Goal: Information Seeking & Learning: Check status

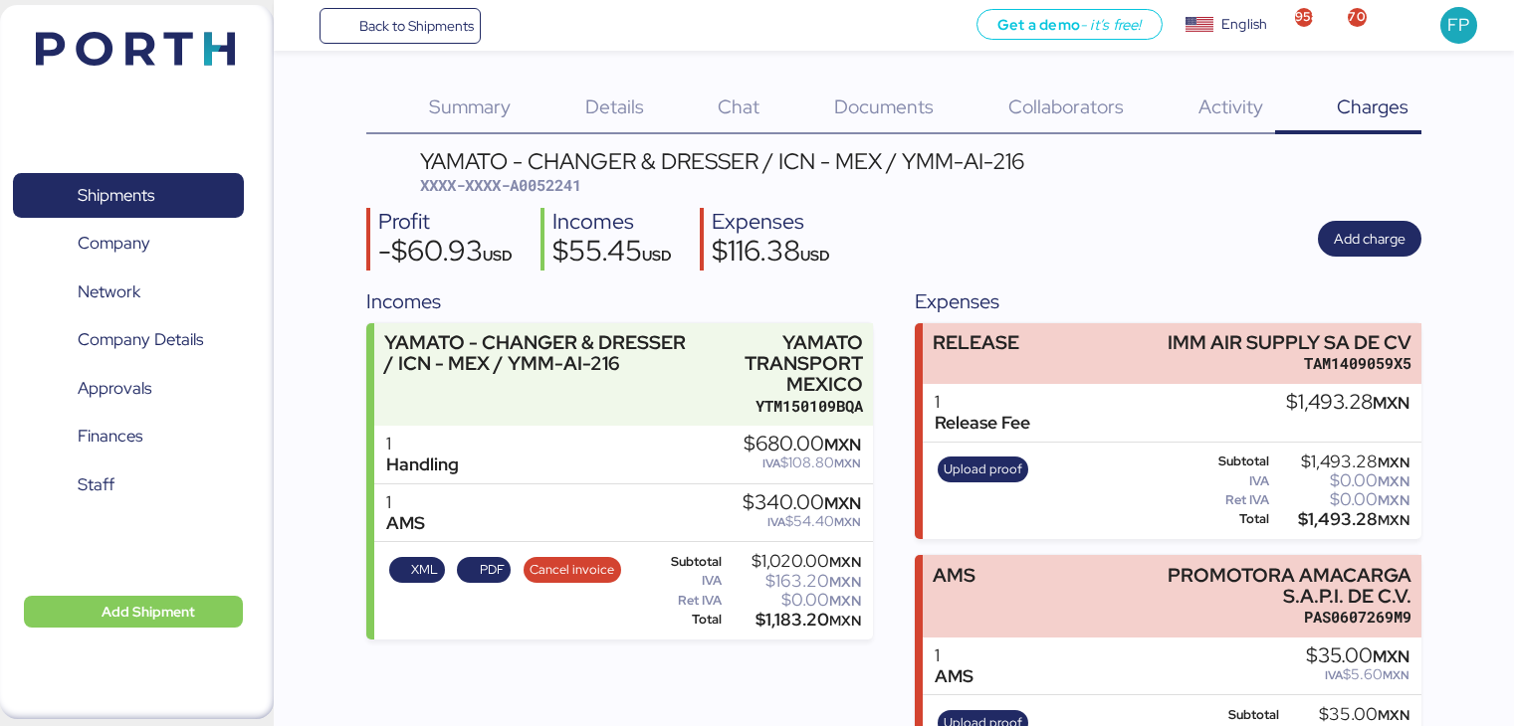
scroll to position [81, 0]
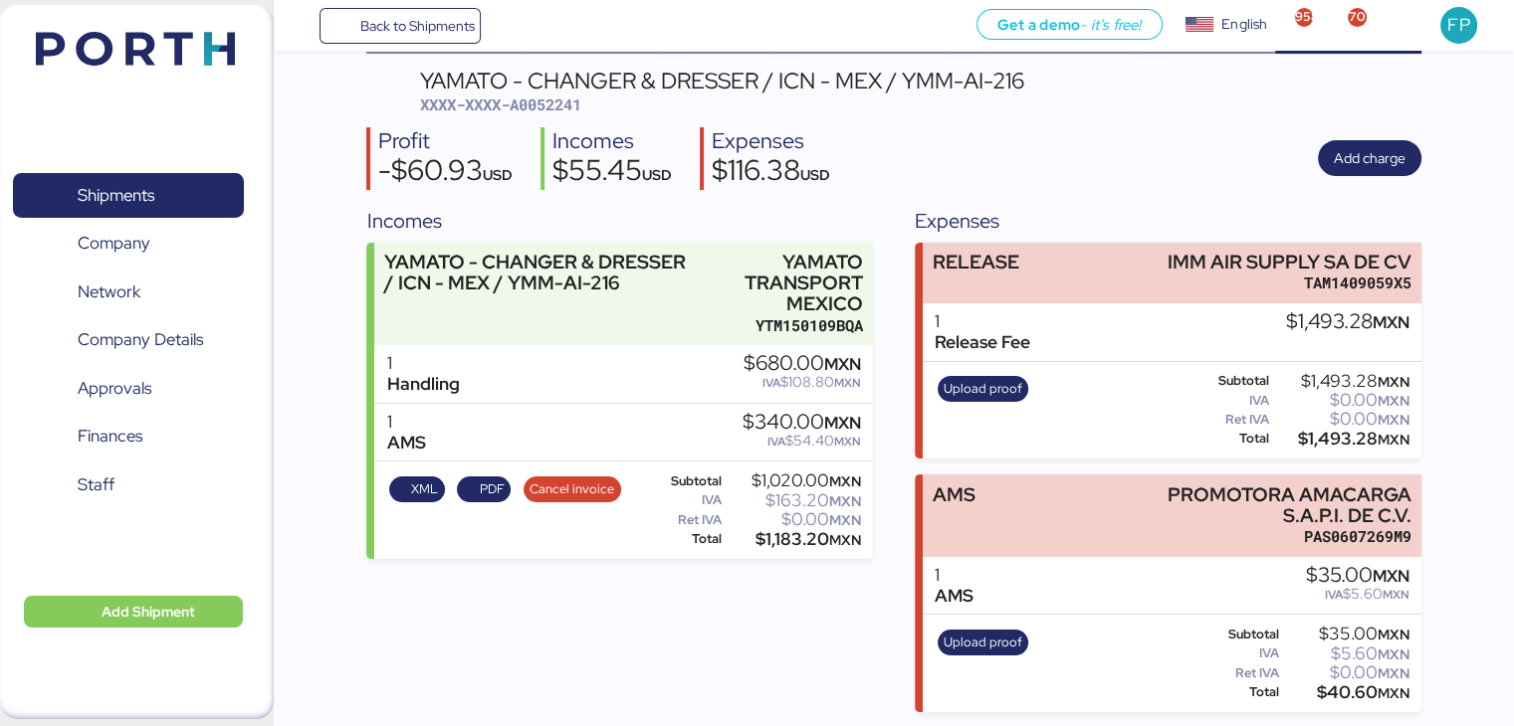
click at [557, 104] on span "XXXX-XXXX-A0052241" at bounding box center [500, 105] width 161 height 20
copy span "A0052241"
click at [502, 483] on span "PDF" at bounding box center [492, 490] width 25 height 22
click at [589, 482] on span "Cancel invoice" at bounding box center [571, 490] width 85 height 22
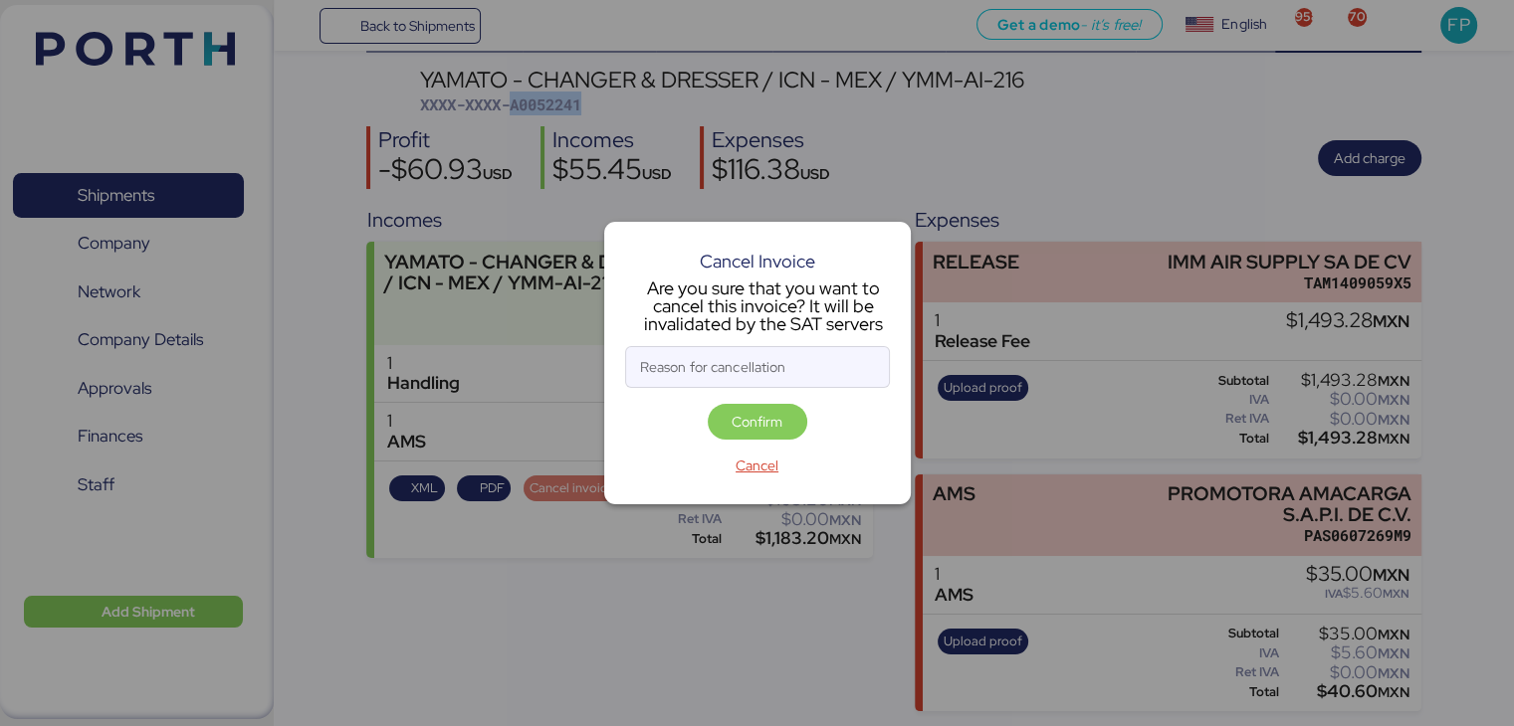
scroll to position [0, 0]
click at [701, 367] on input "Reason for cancellation" at bounding box center [757, 367] width 263 height 40
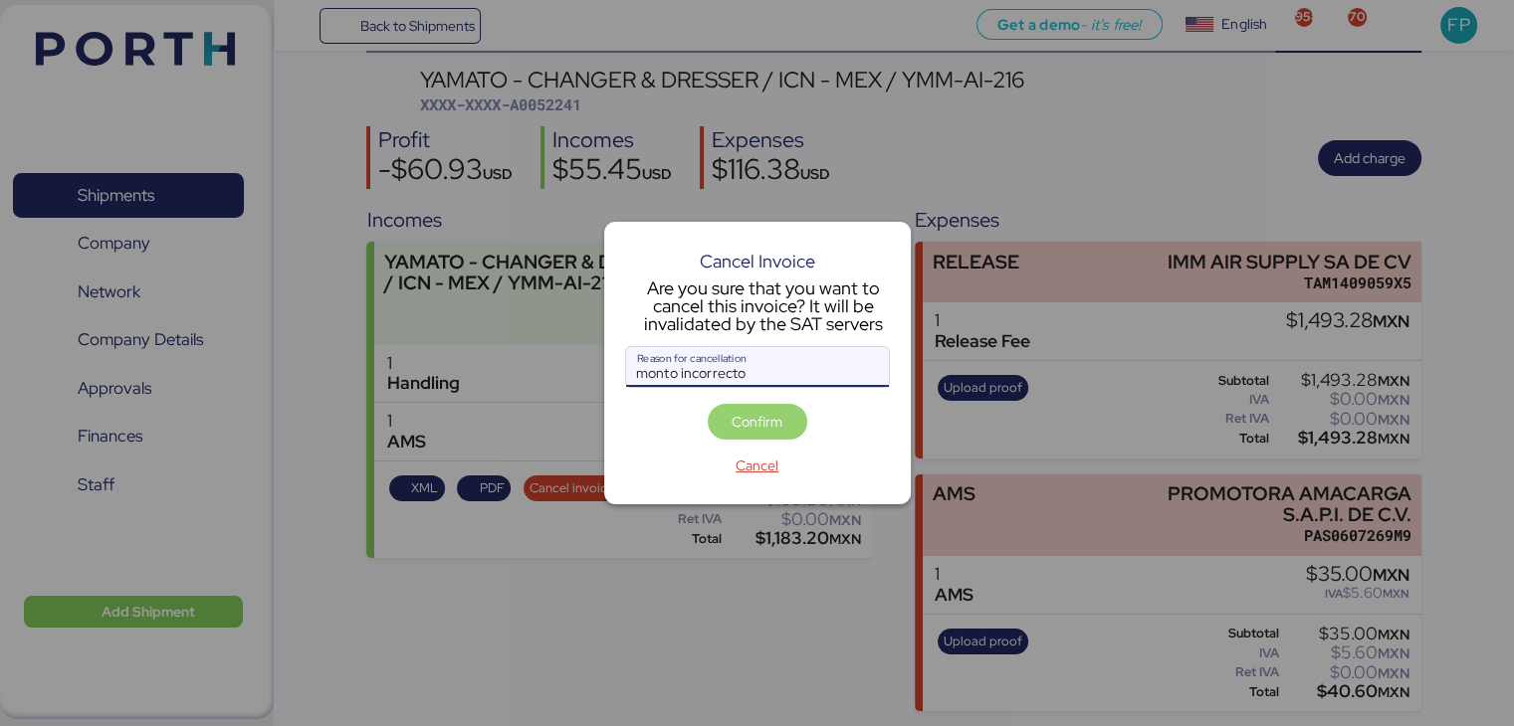
type input "monto incorrecto"
click at [759, 431] on span "Confirm" at bounding box center [756, 422] width 51 height 24
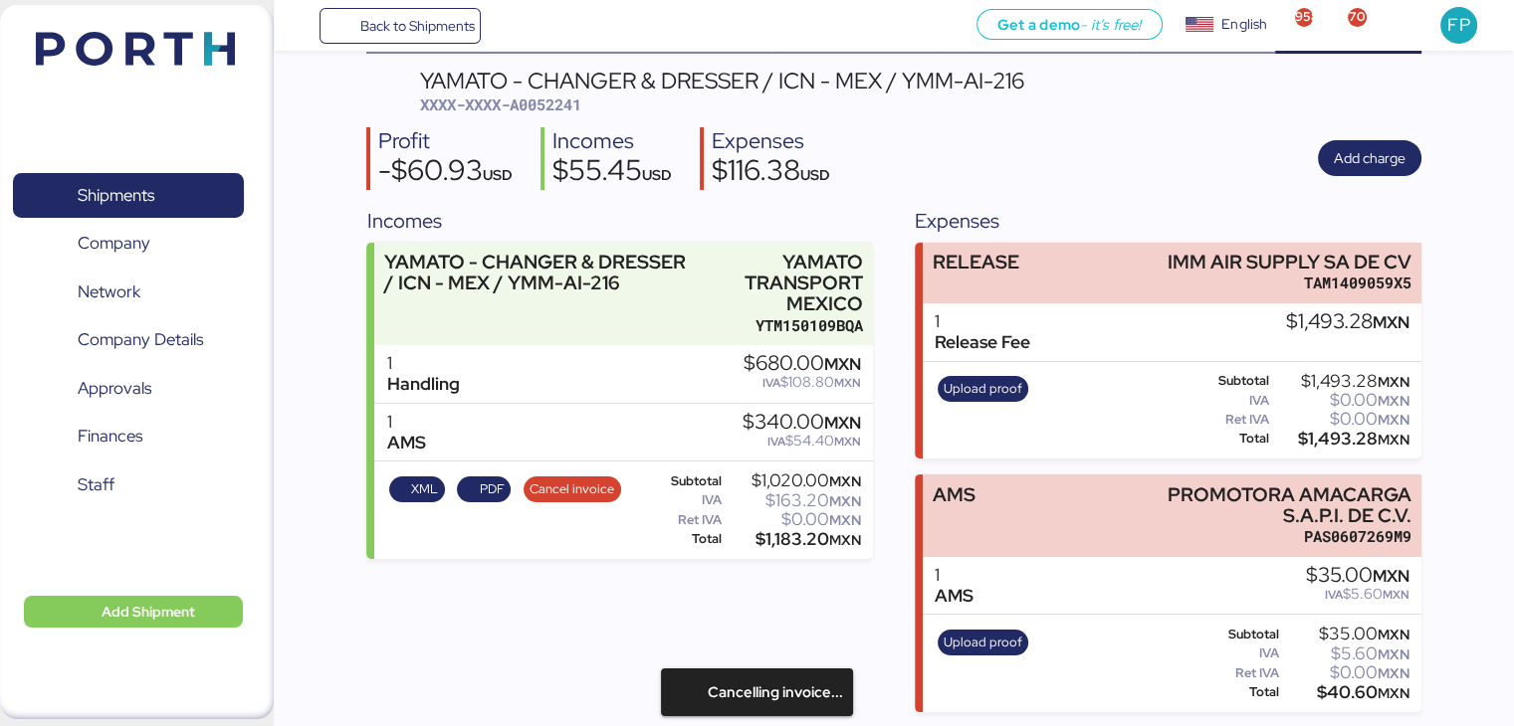
click at [552, 109] on span "XXXX-XXXX-A0052241" at bounding box center [500, 105] width 161 height 20
copy span "A0052241"
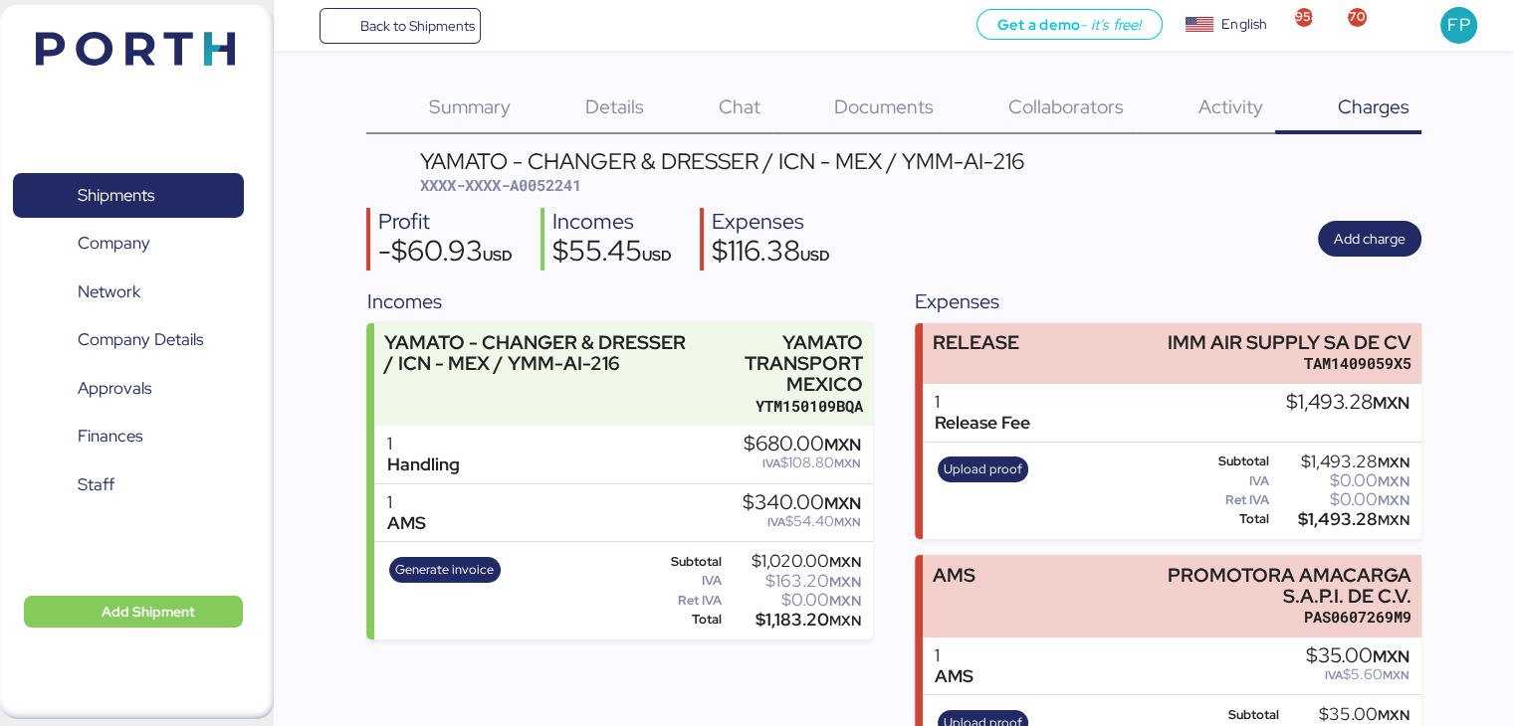
click at [1319, 519] on div "$1,493.28 MXN" at bounding box center [1341, 519] width 136 height 15
copy div "1,493.28"
click at [562, 188] on span "XXXX-XXXX-A0052241" at bounding box center [500, 185] width 161 height 20
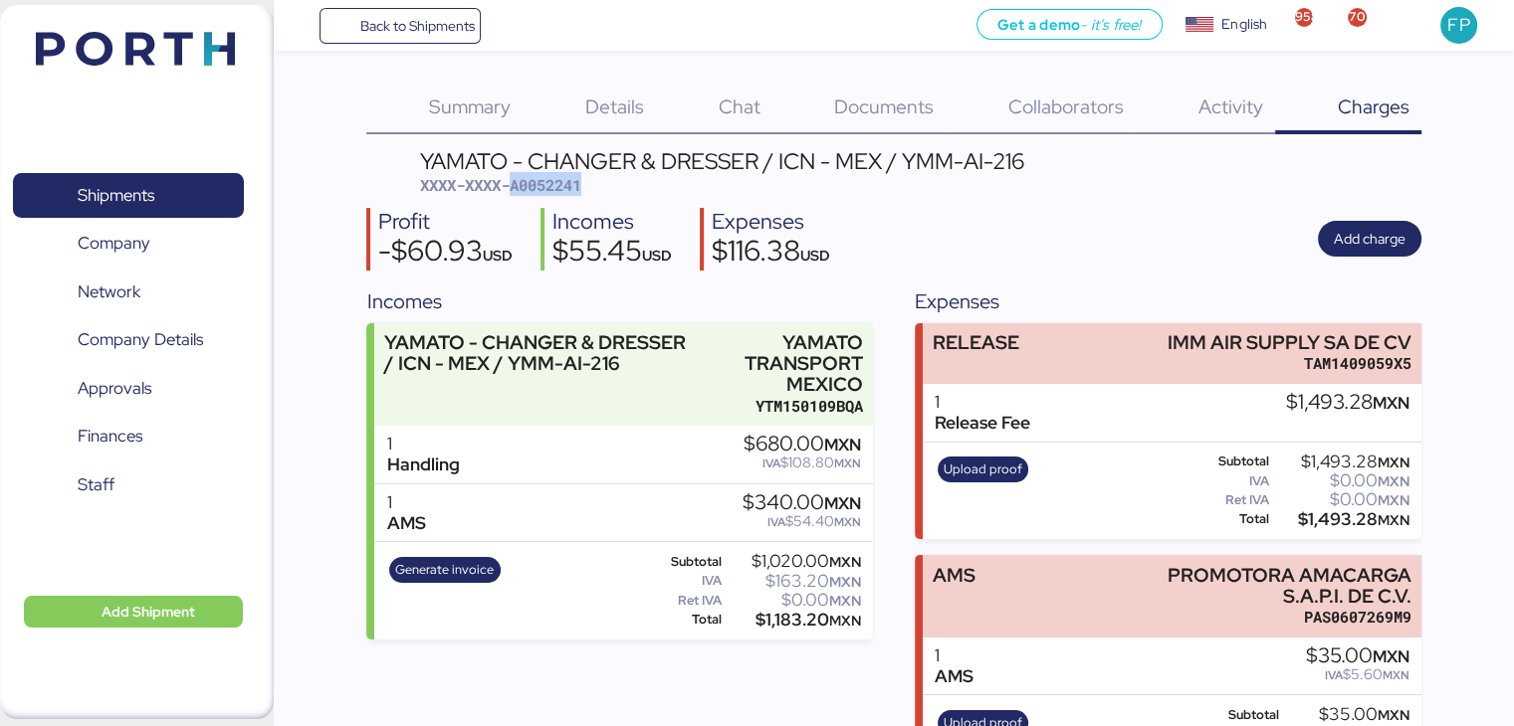
copy span "A0052241"
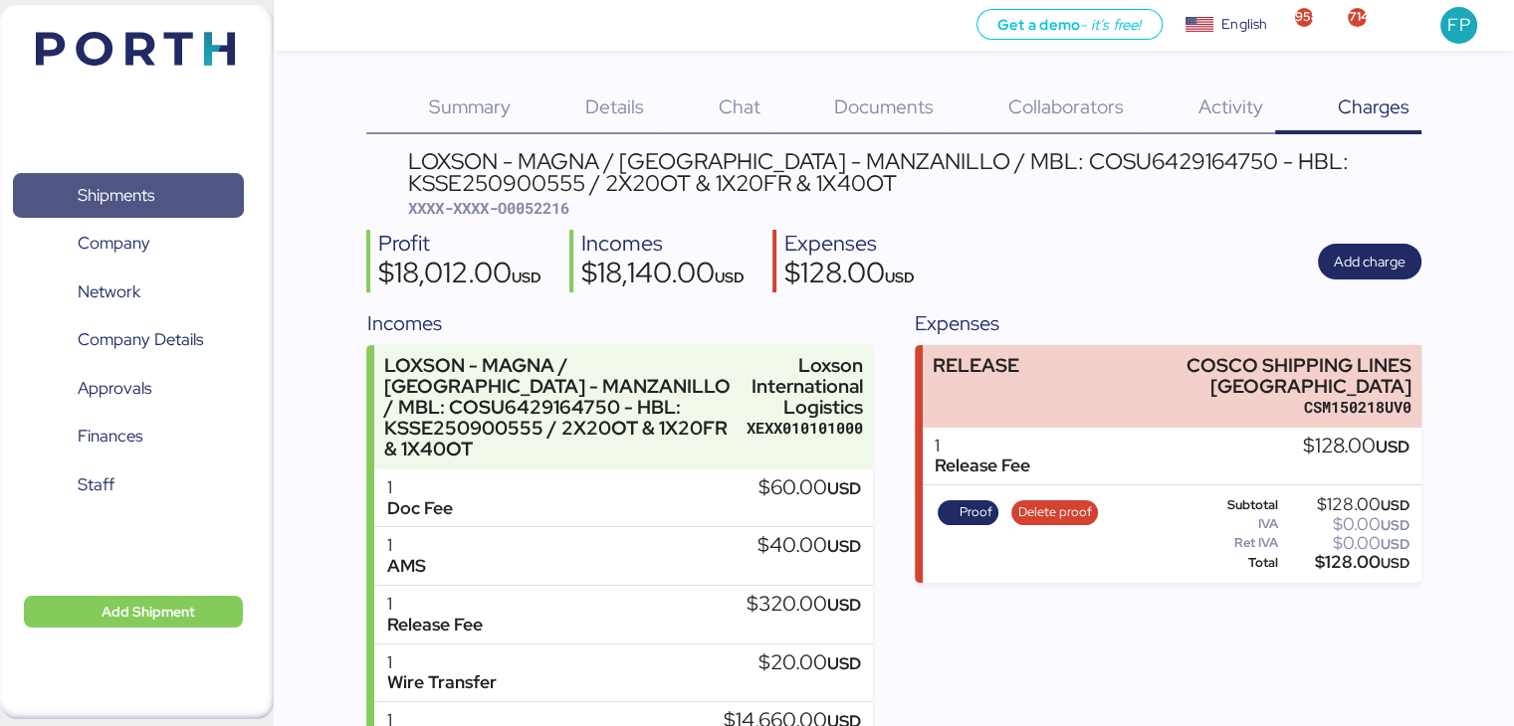
drag, startPoint x: 159, startPoint y: 196, endPoint x: 563, endPoint y: 219, distance: 404.7
click at [159, 196] on span "Shipments" at bounding box center [128, 195] width 214 height 29
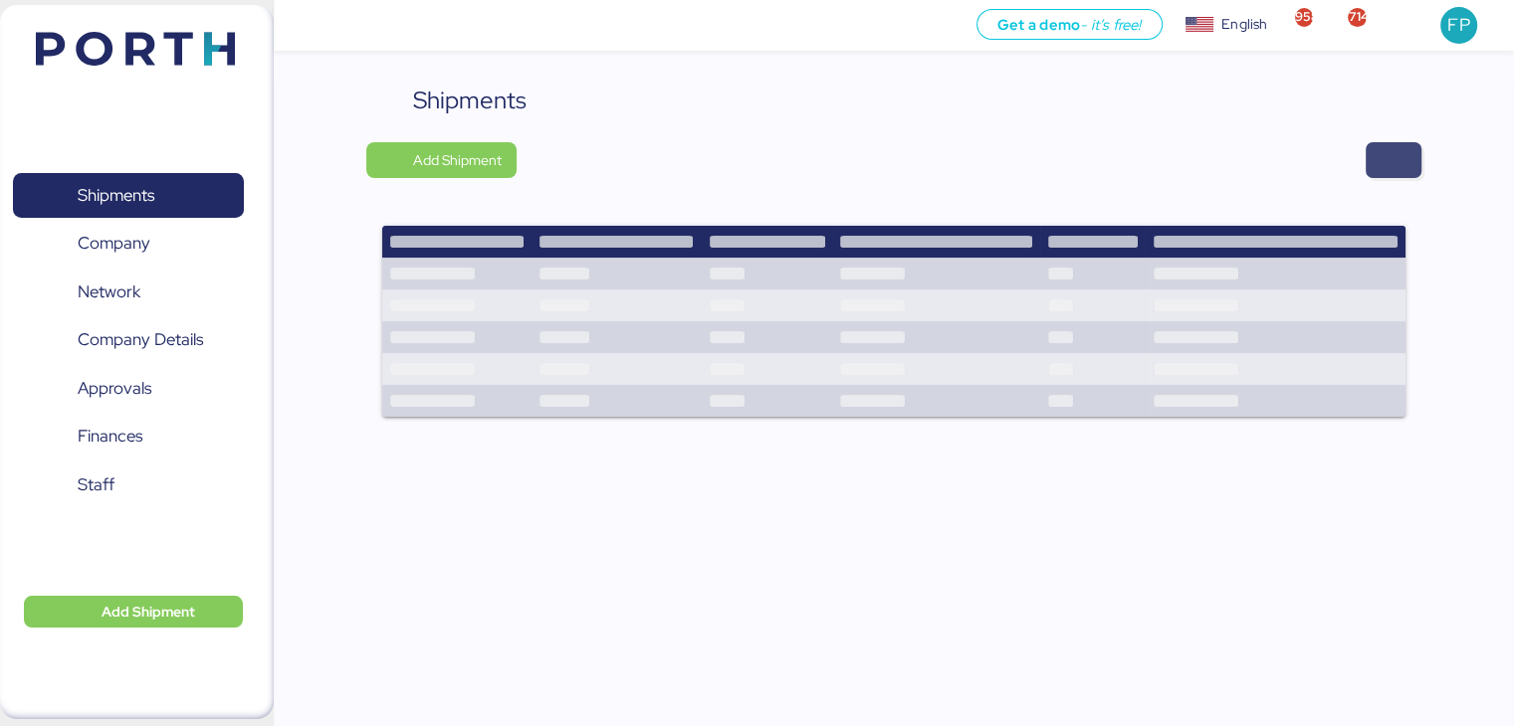
click at [1382, 154] on span "button" at bounding box center [1393, 160] width 24 height 28
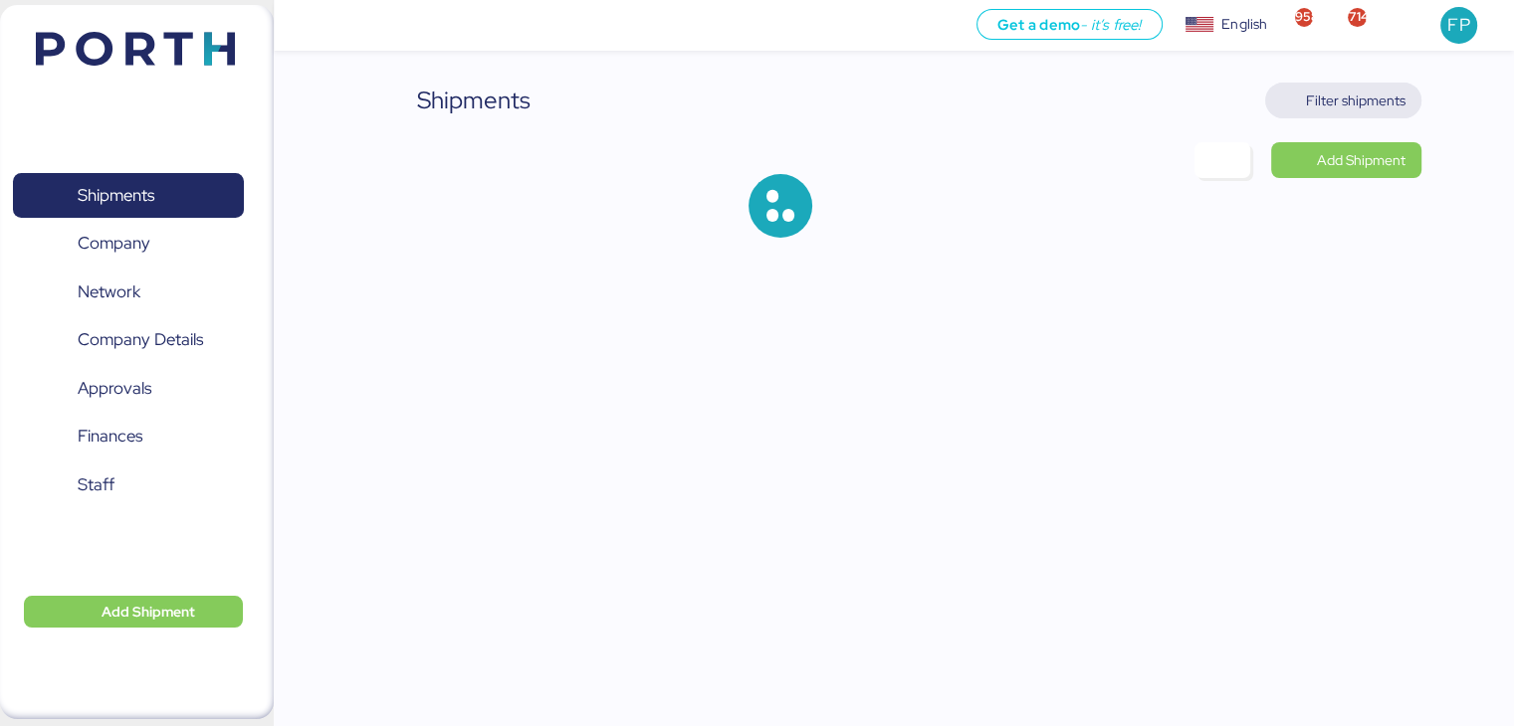
click at [1356, 94] on span "Filter shipments" at bounding box center [1356, 101] width 100 height 24
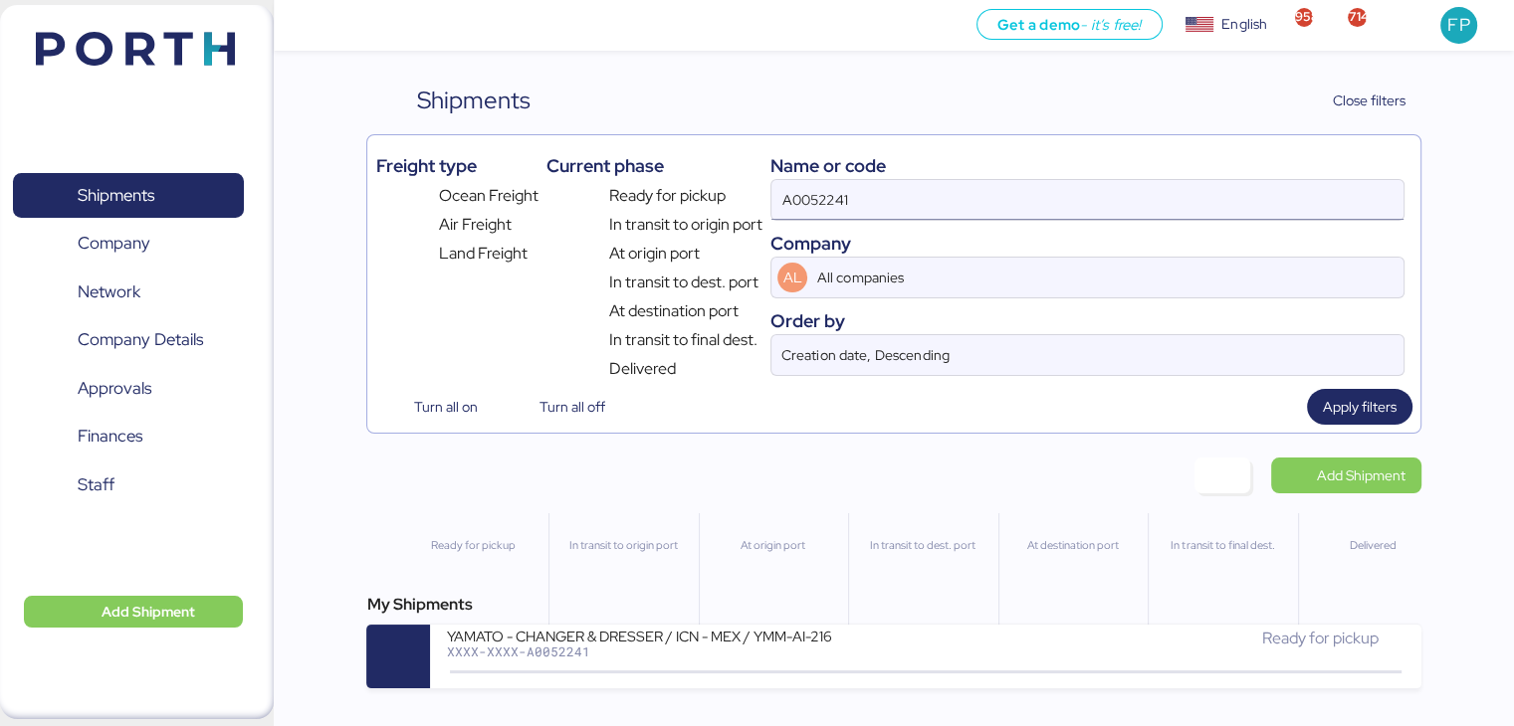
click at [806, 185] on input "A0052241" at bounding box center [1086, 200] width 631 height 40
paste input "O0052097"
type input "O0052097"
click at [806, 185] on input "O0052097" at bounding box center [1086, 200] width 631 height 40
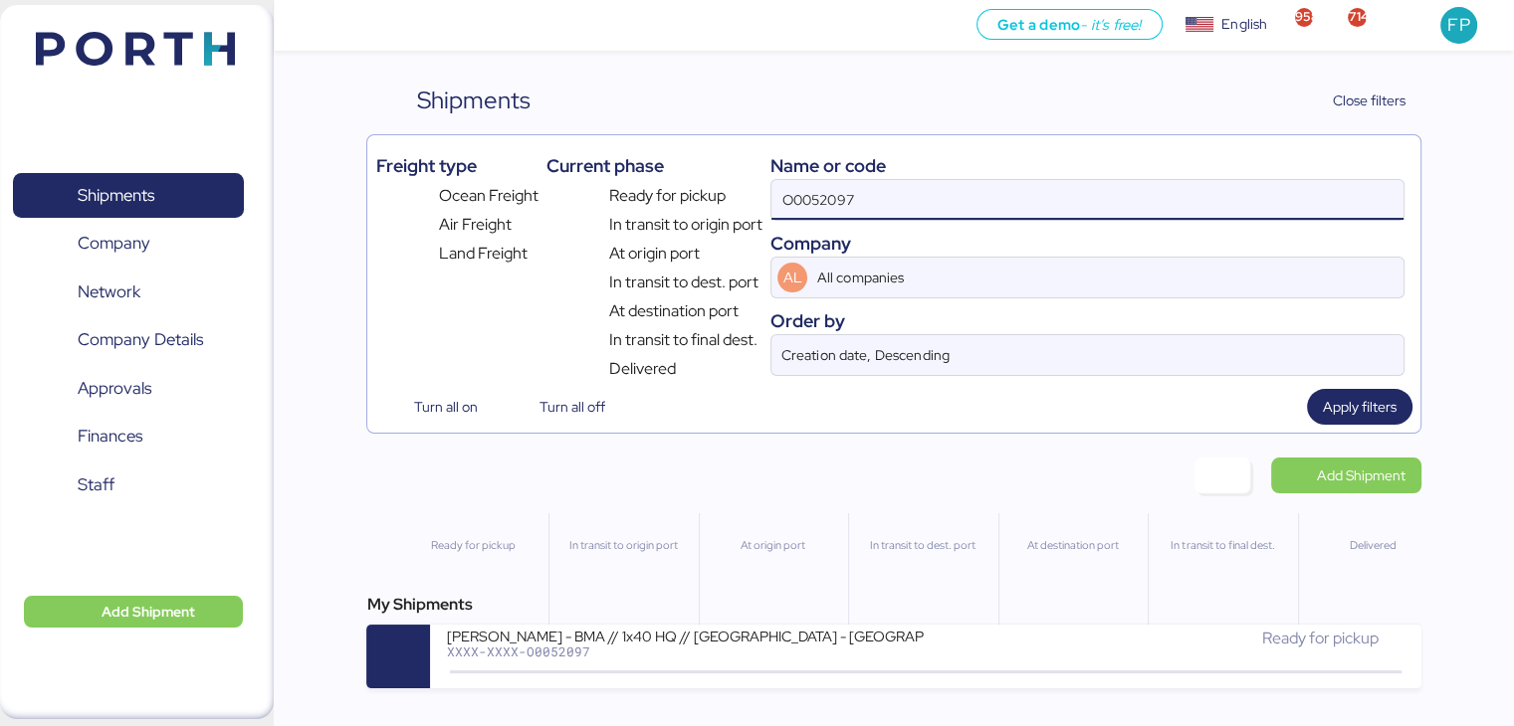
click at [806, 185] on input "O0052097" at bounding box center [1086, 200] width 631 height 40
click at [695, 617] on div "My Shipments" at bounding box center [893, 605] width 1054 height 24
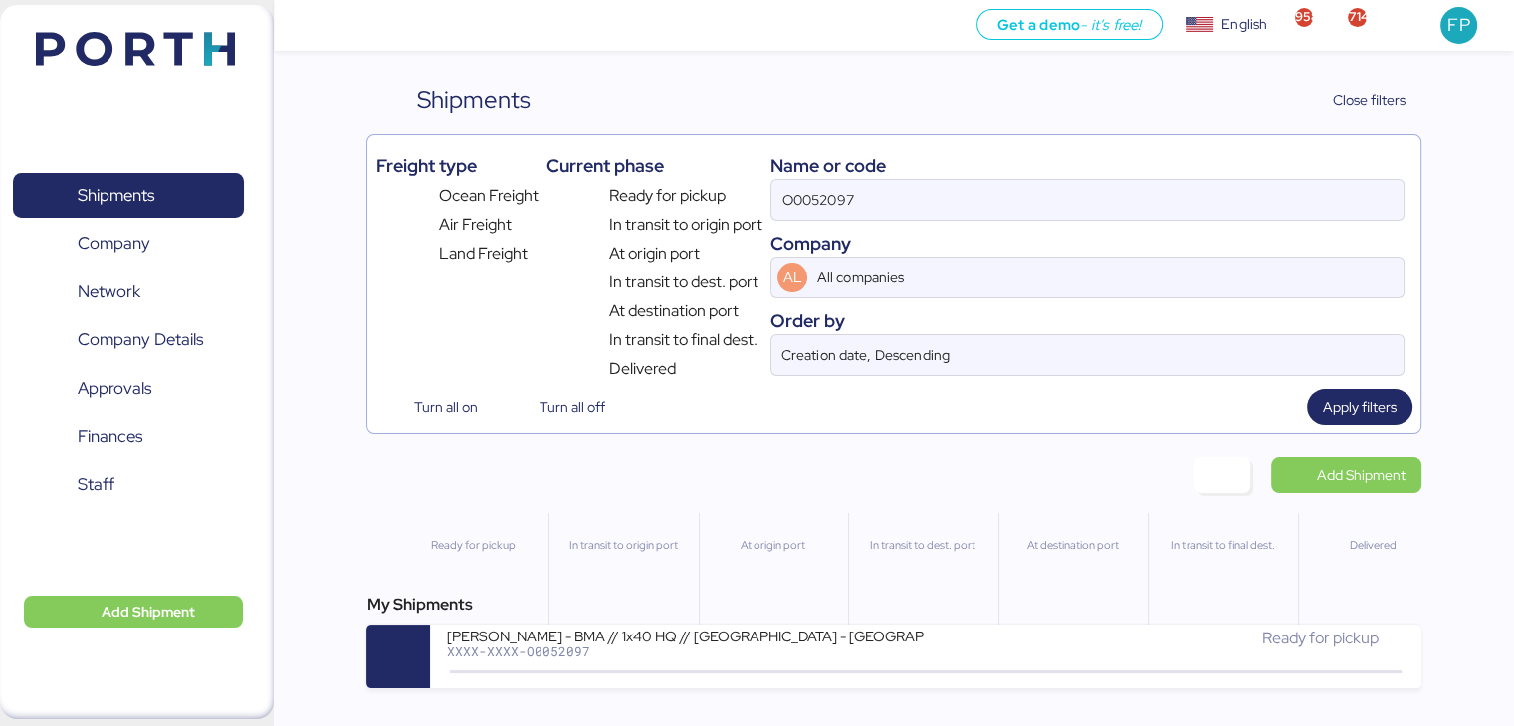
click at [701, 625] on div "My Shipments BERTOLINI - BMA // 1x40 HQ // RIO DE JANEIRO - Veracruz // MBL:Pen…" at bounding box center [893, 641] width 1054 height 96
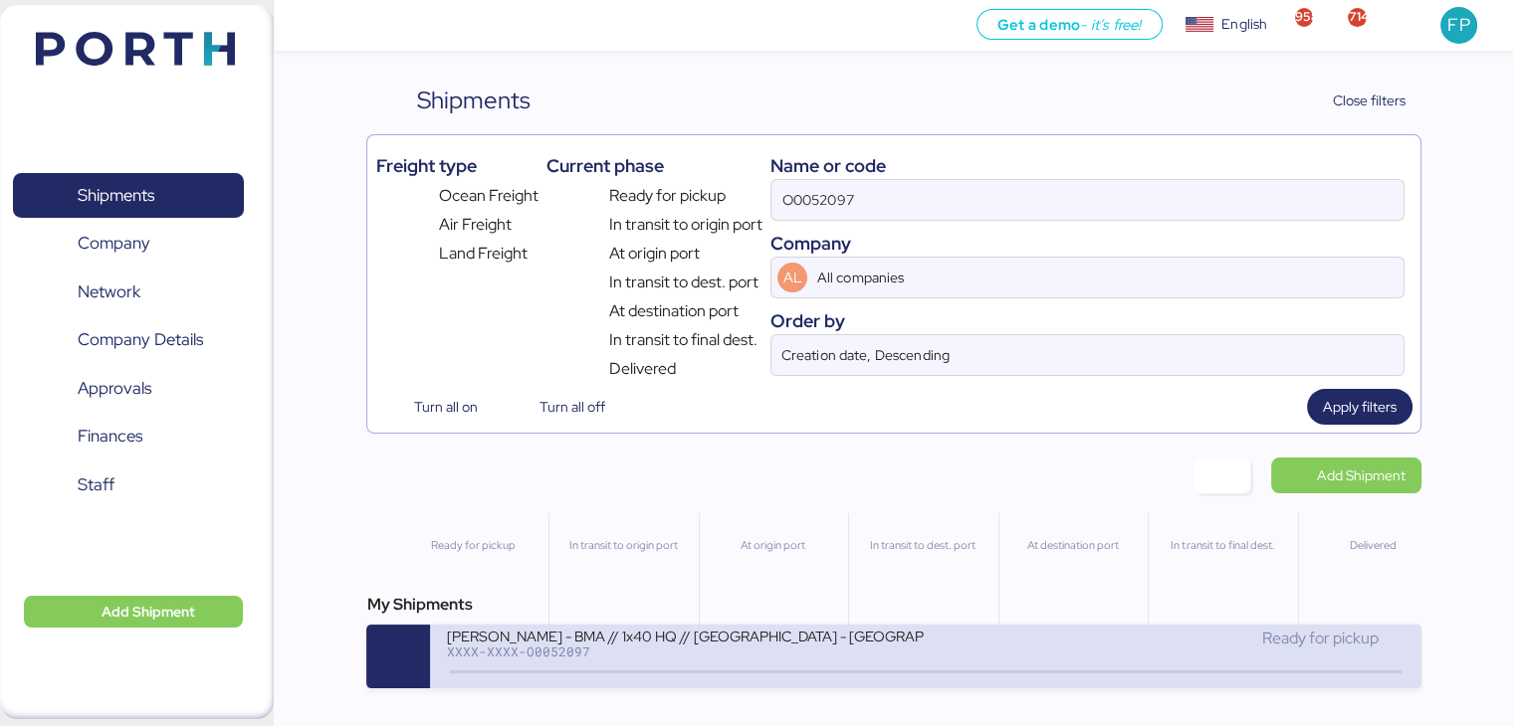
click at [706, 636] on div "BERTOLINI - BMA // 1x40 HQ // RIO DE JANEIRO - Veracruz // MBL:Pendiente - HBL:…" at bounding box center [685, 635] width 478 height 17
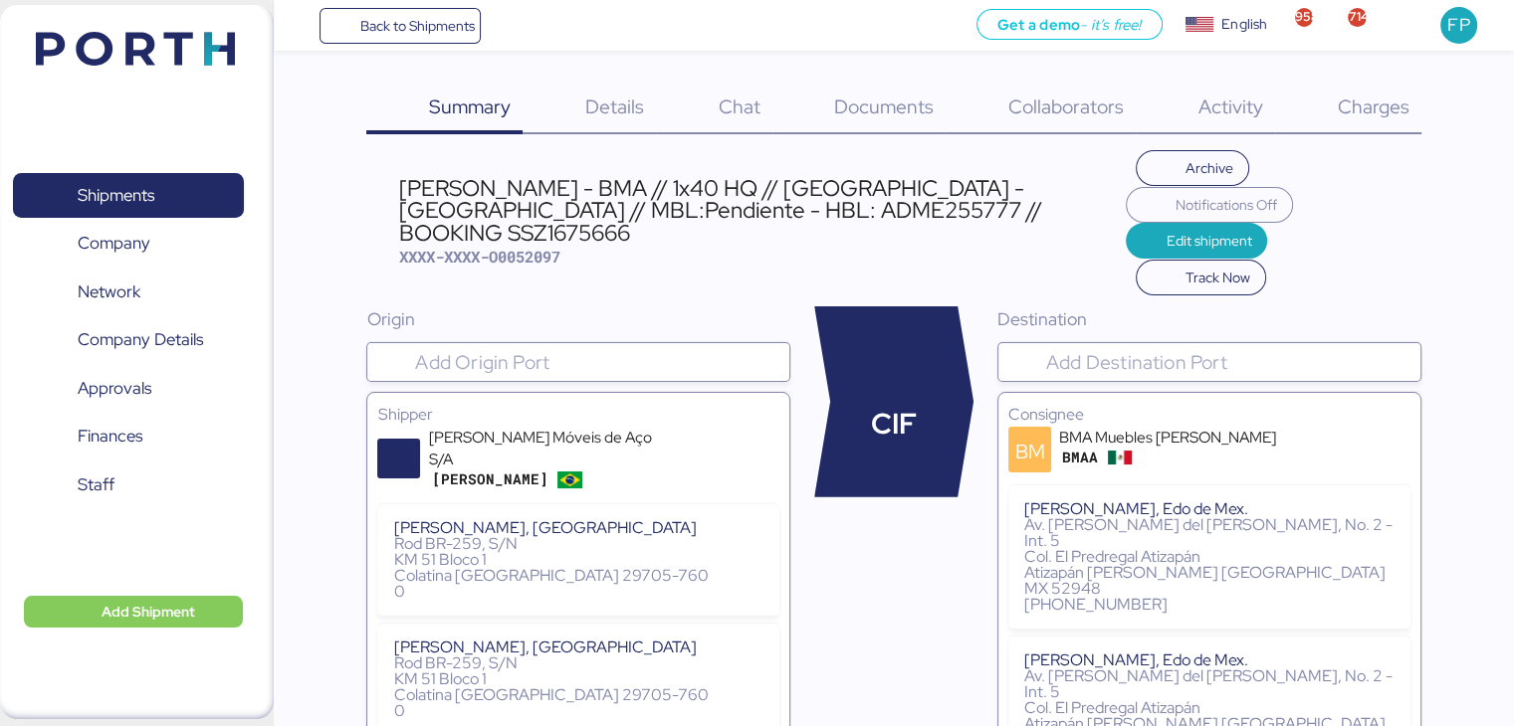
click at [1371, 112] on span "Charges" at bounding box center [1372, 107] width 72 height 26
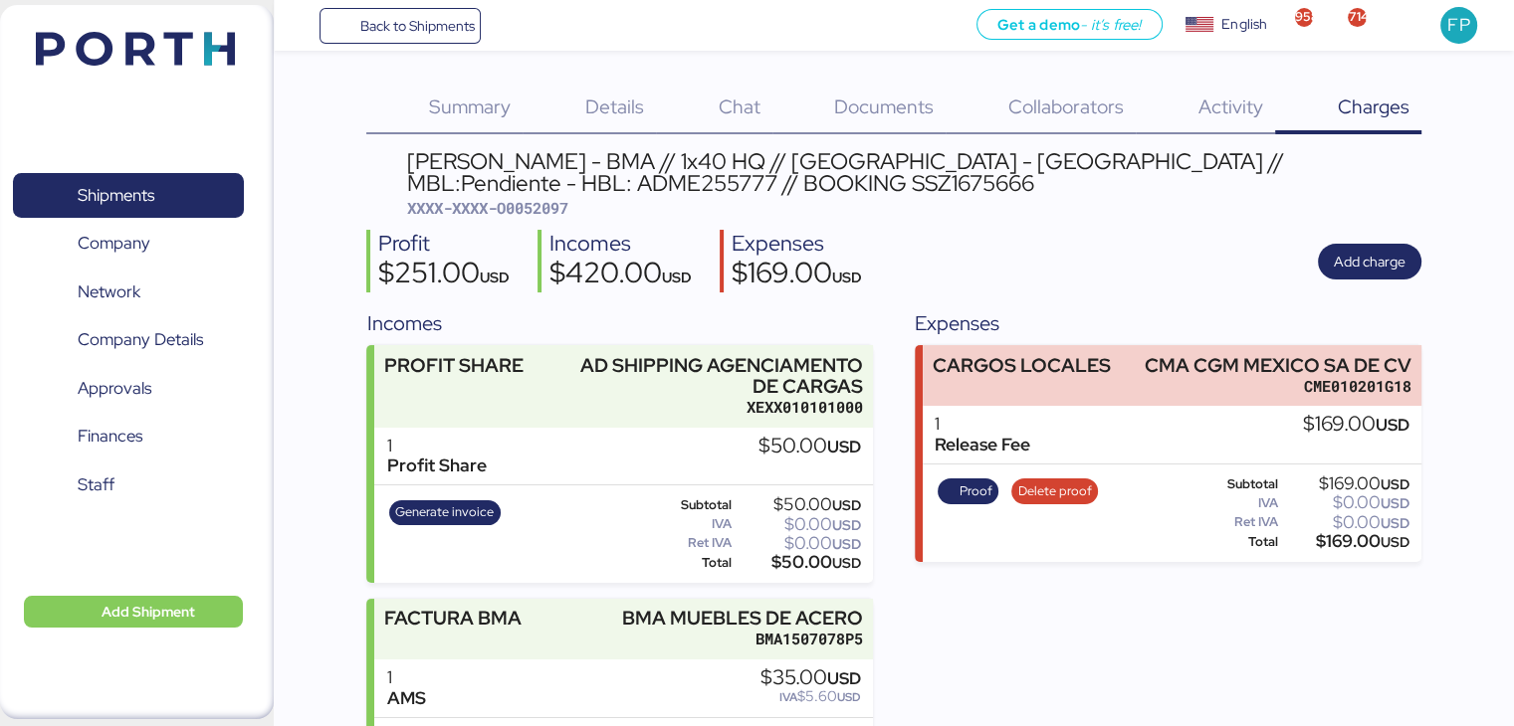
click at [568, 208] on span "XXXX-XXXX-O0052097" at bounding box center [487, 208] width 161 height 20
copy span "O0052097"
click at [1322, 545] on div "$169.00 USD" at bounding box center [1345, 541] width 127 height 15
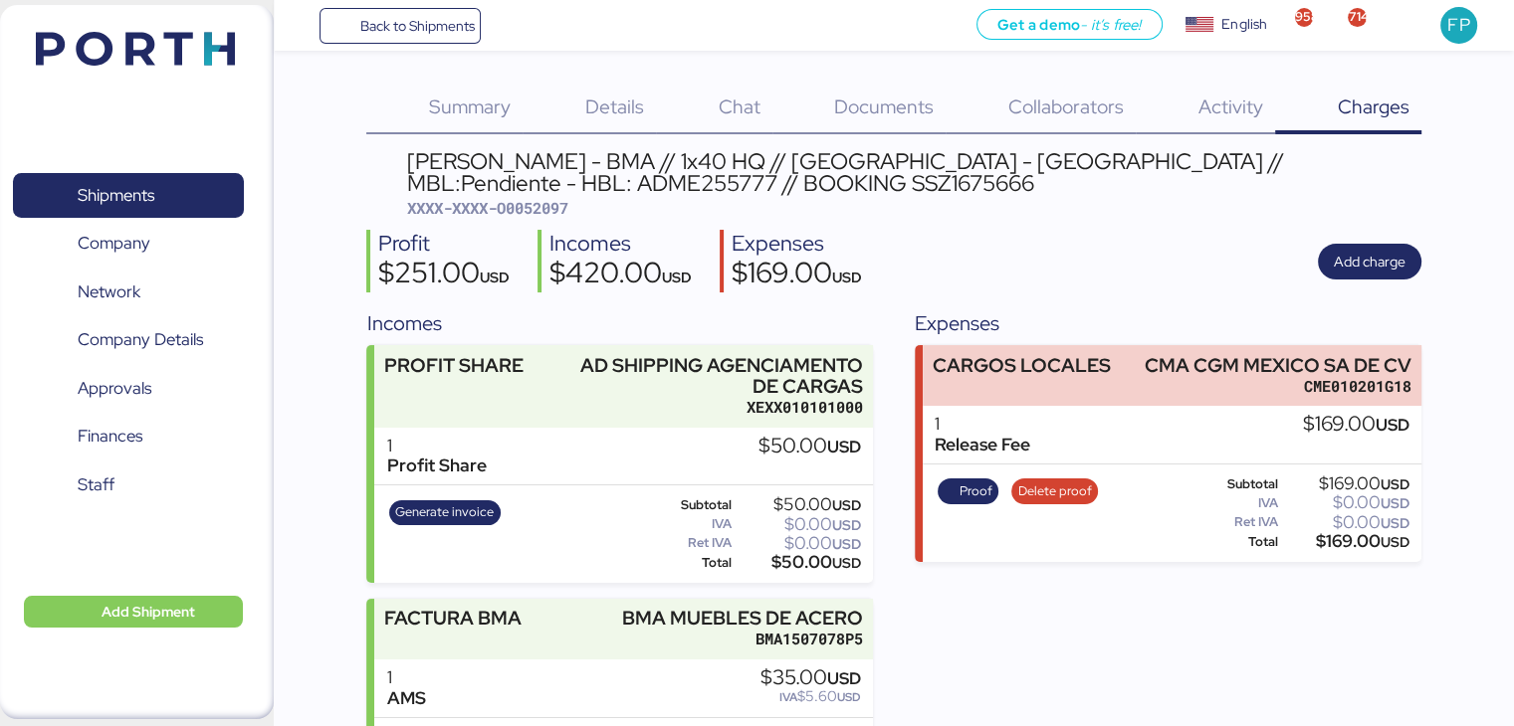
copy div "169.00"
click at [952, 489] on span "Proof" at bounding box center [967, 492] width 49 height 22
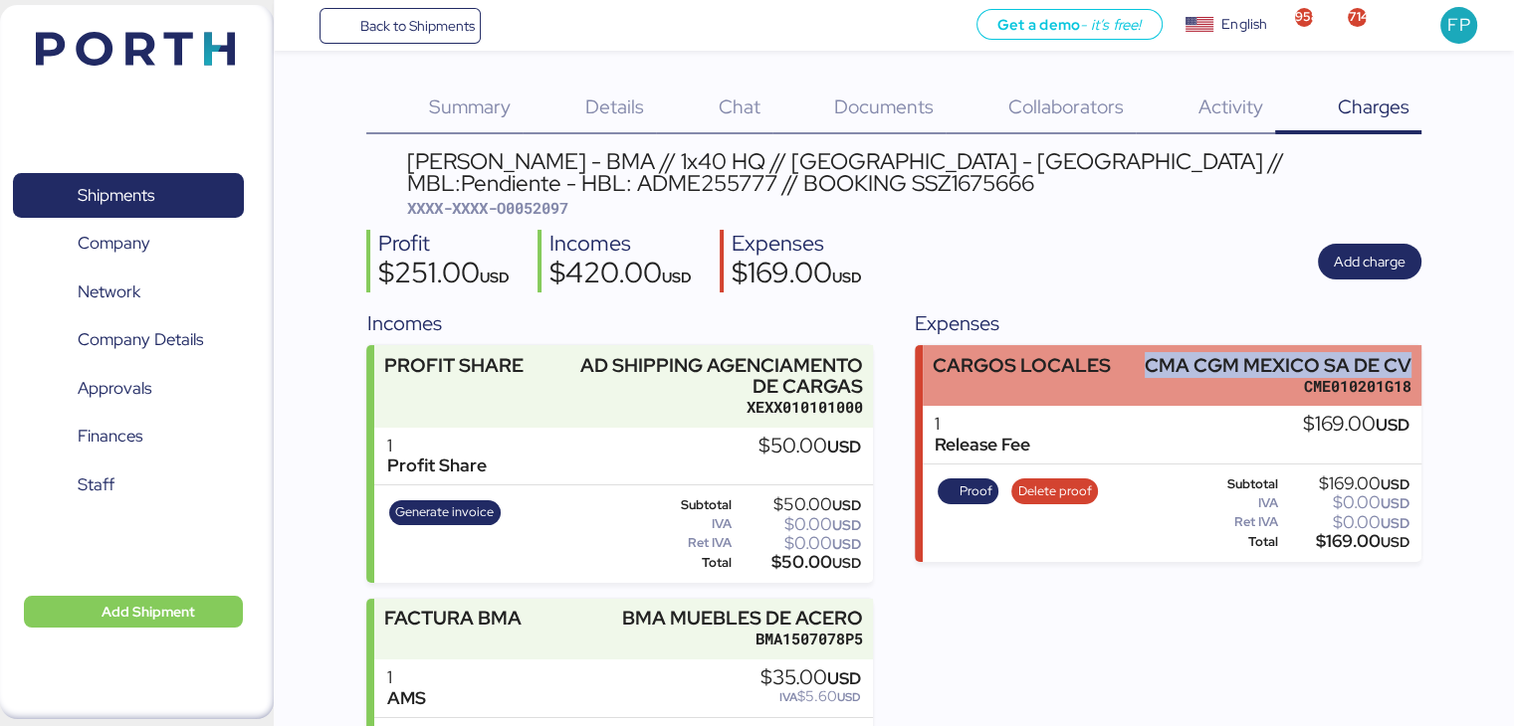
drag, startPoint x: 1145, startPoint y: 362, endPoint x: 1415, endPoint y: 349, distance: 270.0
click at [1415, 349] on div "CARGOS LOCALES CMA CGM MEXICO SA DE CV CME010201G18" at bounding box center [1171, 375] width 498 height 61
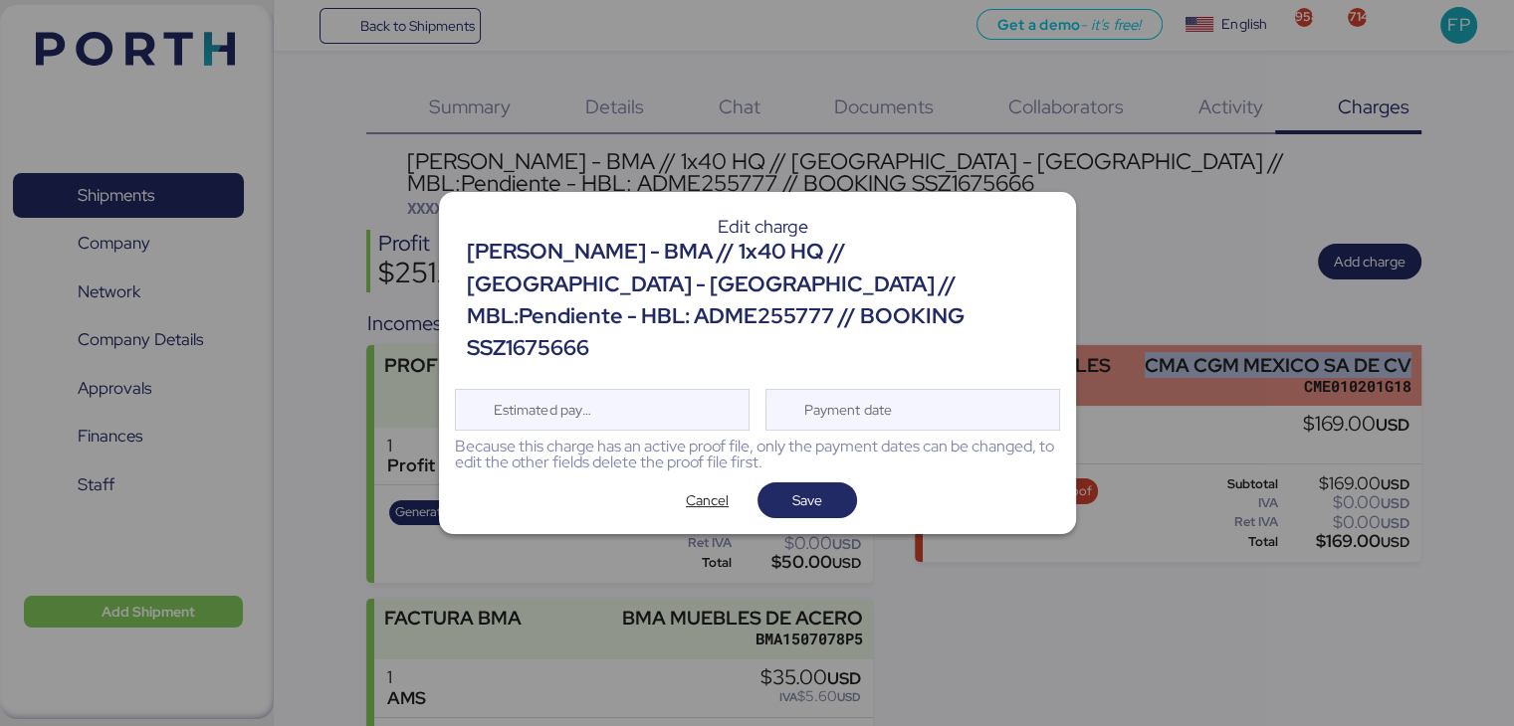
copy div "CMA CGM MEXICO SA DE CV"
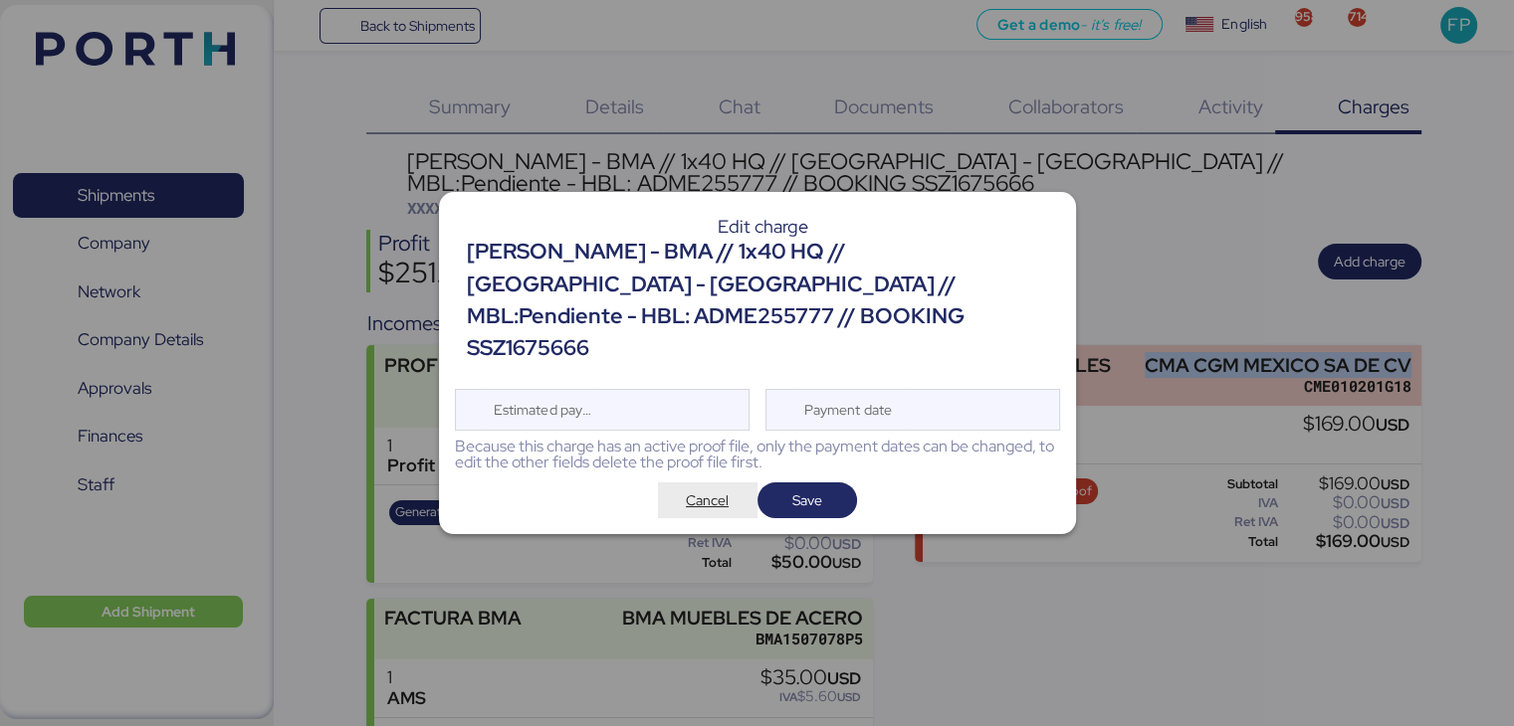
click at [700, 489] on span "Cancel" at bounding box center [707, 501] width 43 height 24
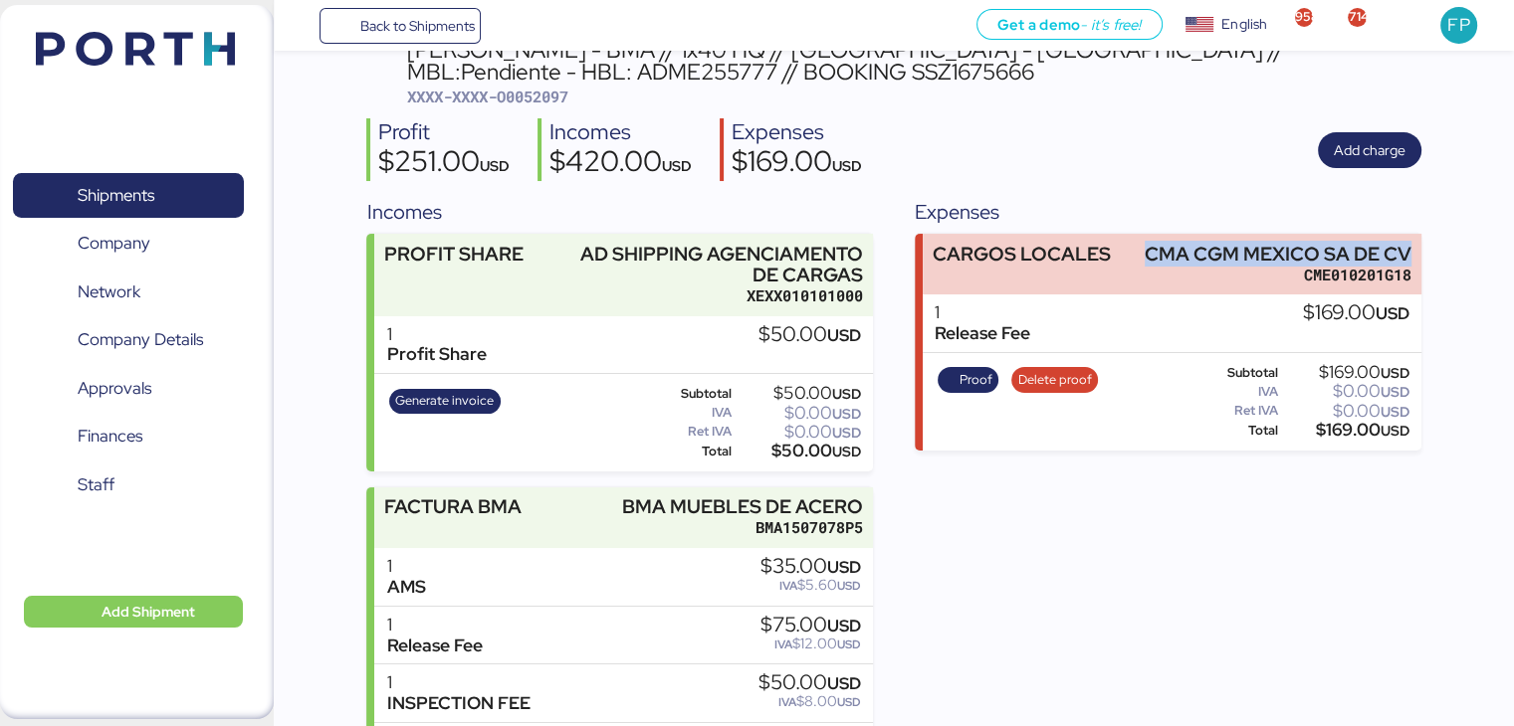
scroll to position [107, 0]
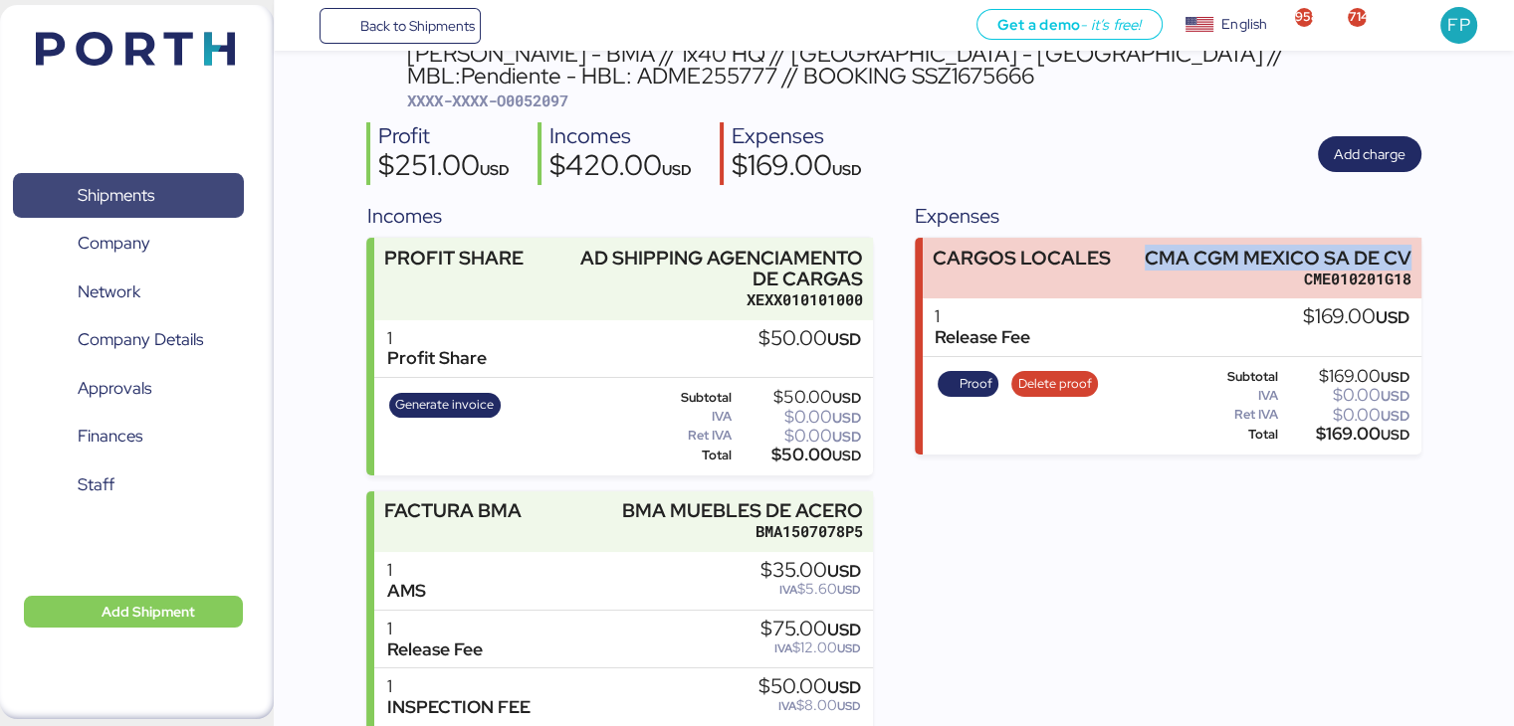
click at [189, 181] on span "Shipments" at bounding box center [128, 195] width 214 height 29
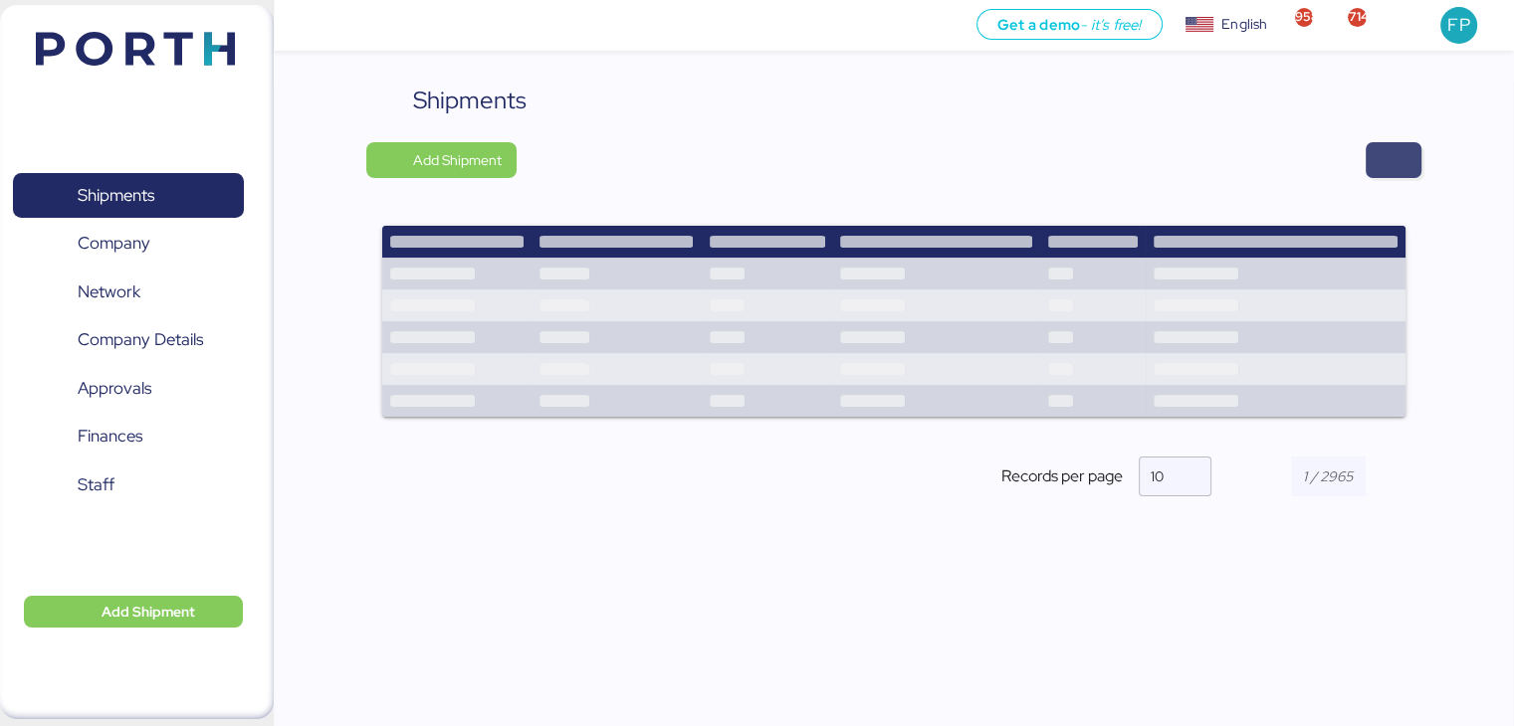
click at [1391, 157] on span "button" at bounding box center [1393, 160] width 24 height 28
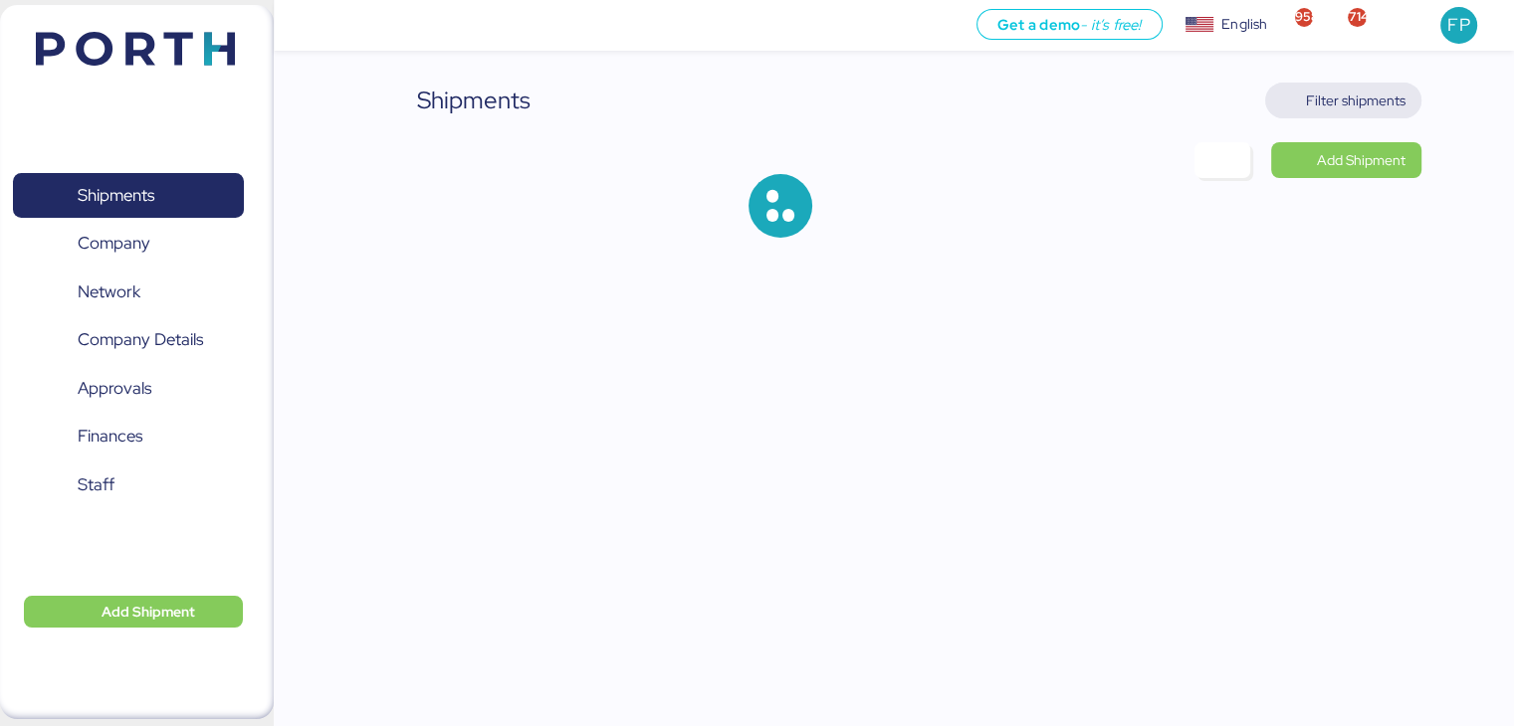
click at [1346, 92] on span "Filter shipments" at bounding box center [1356, 101] width 100 height 24
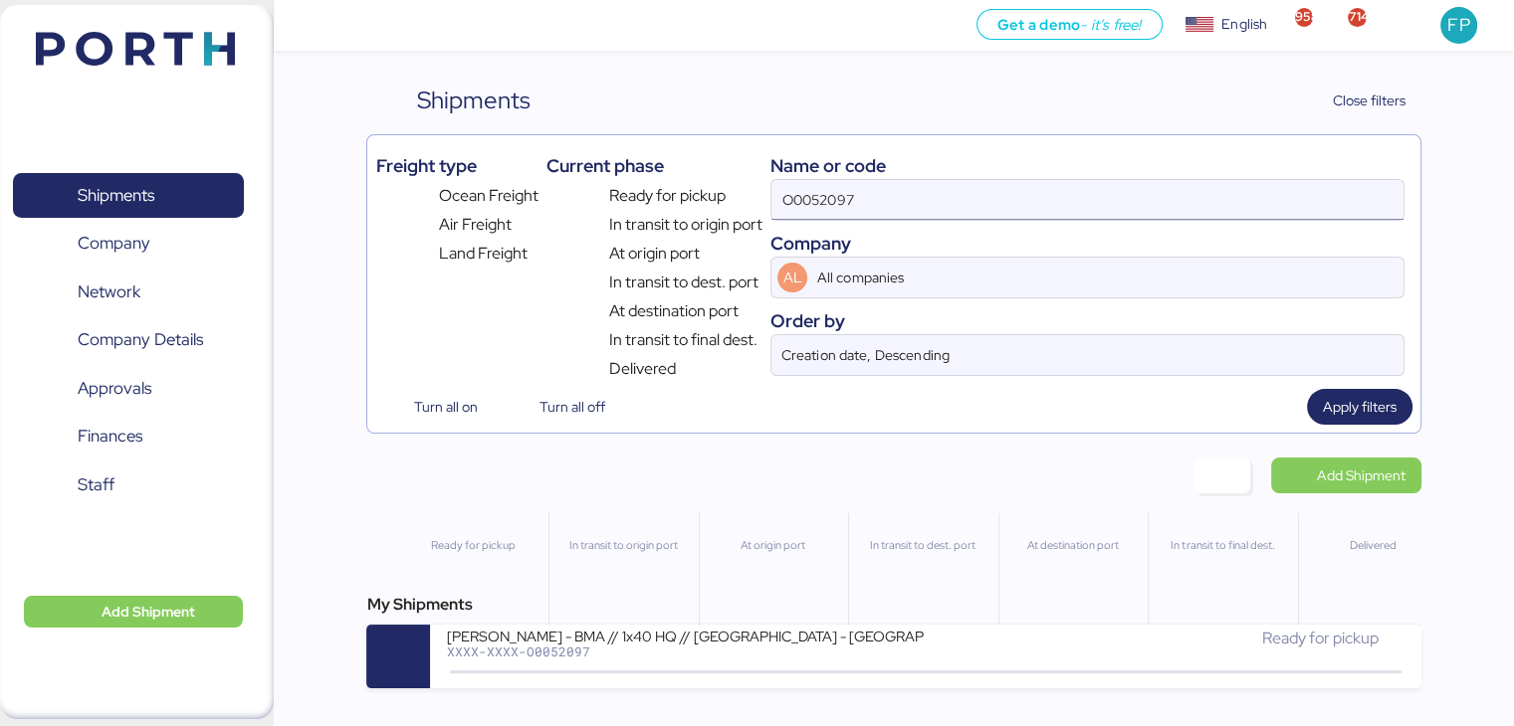
click at [833, 192] on input "O0052097" at bounding box center [1086, 200] width 631 height 40
paste input "- 171713"
type input "O0052097"
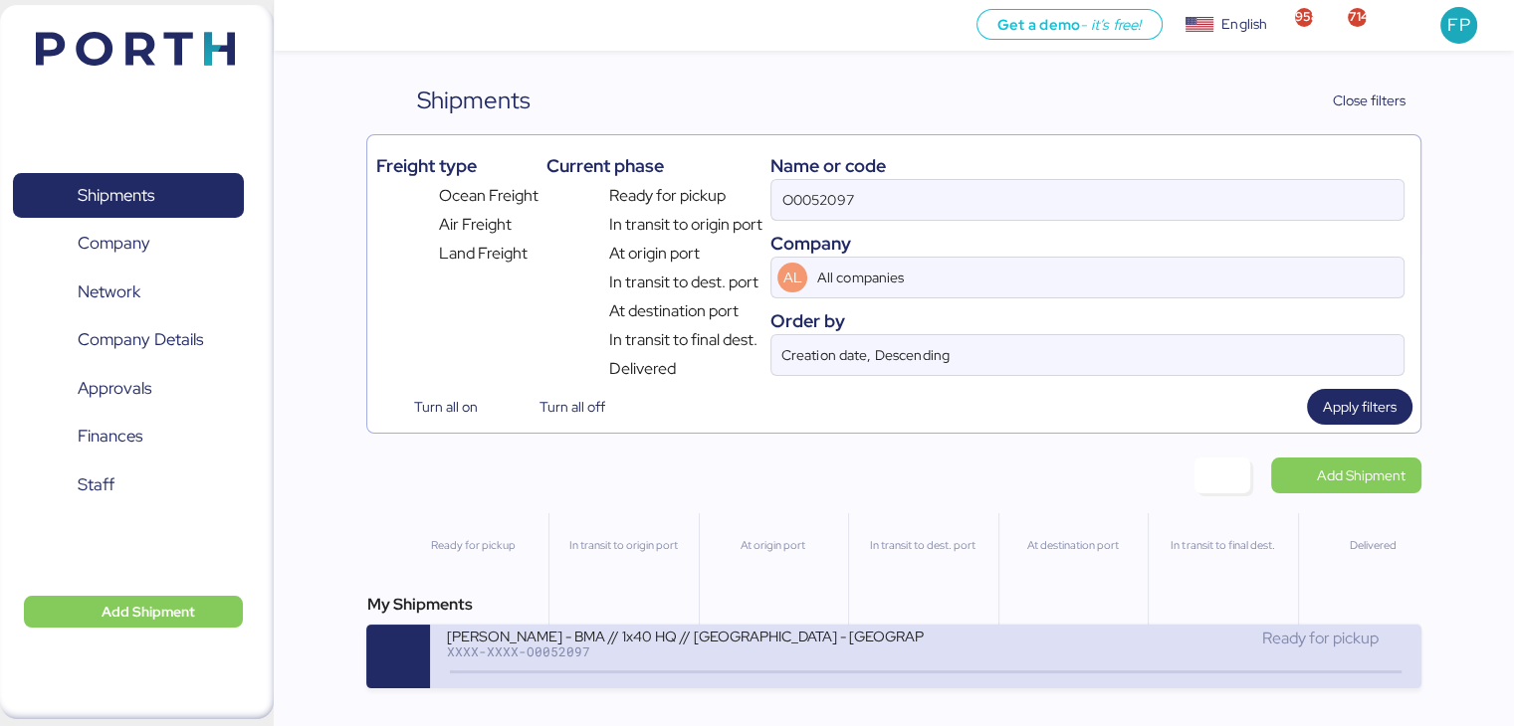
click at [740, 640] on div "BERTOLINI - BMA // 1x40 HQ // RIO DE JANEIRO - Veracruz // MBL:Pendiente - HBL:…" at bounding box center [685, 635] width 478 height 17
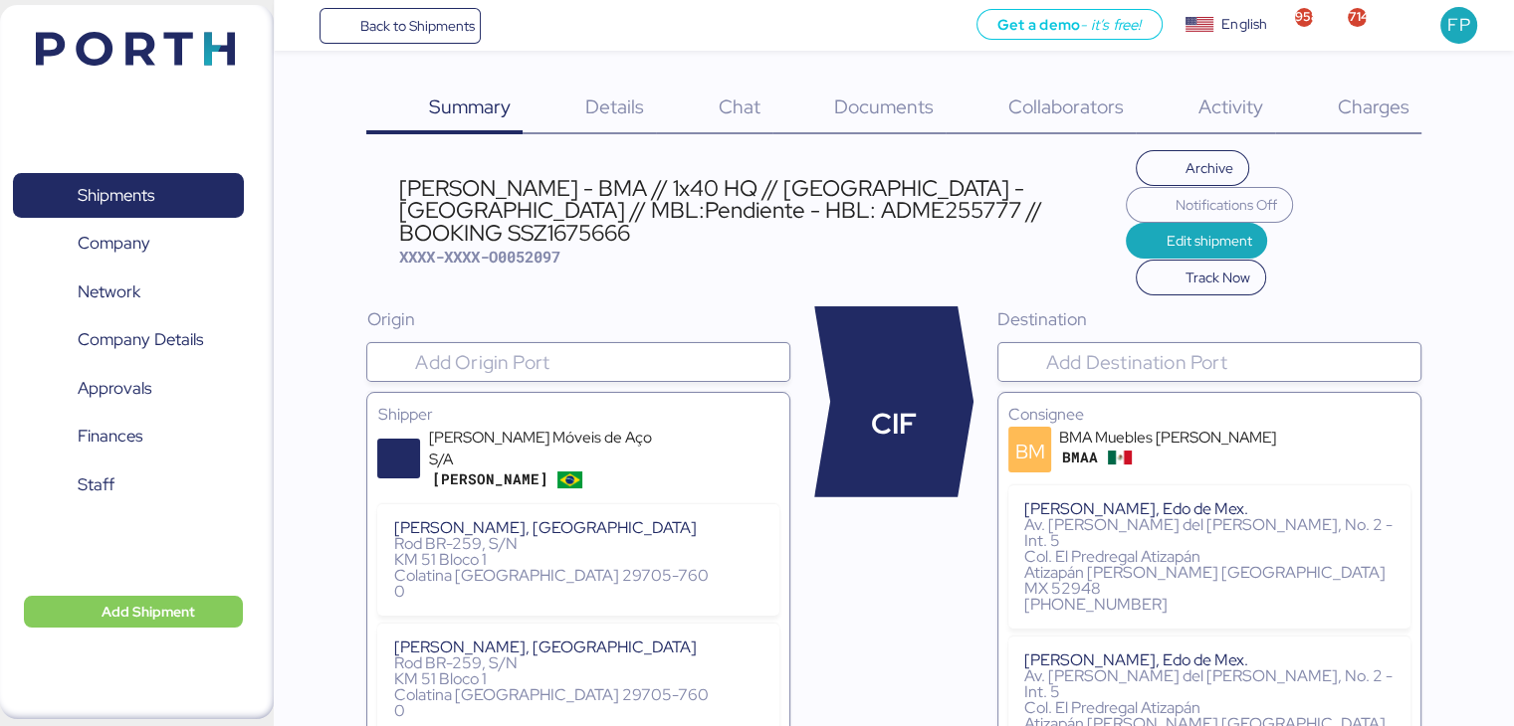
click at [1401, 93] on div "Charges 0" at bounding box center [1348, 109] width 146 height 52
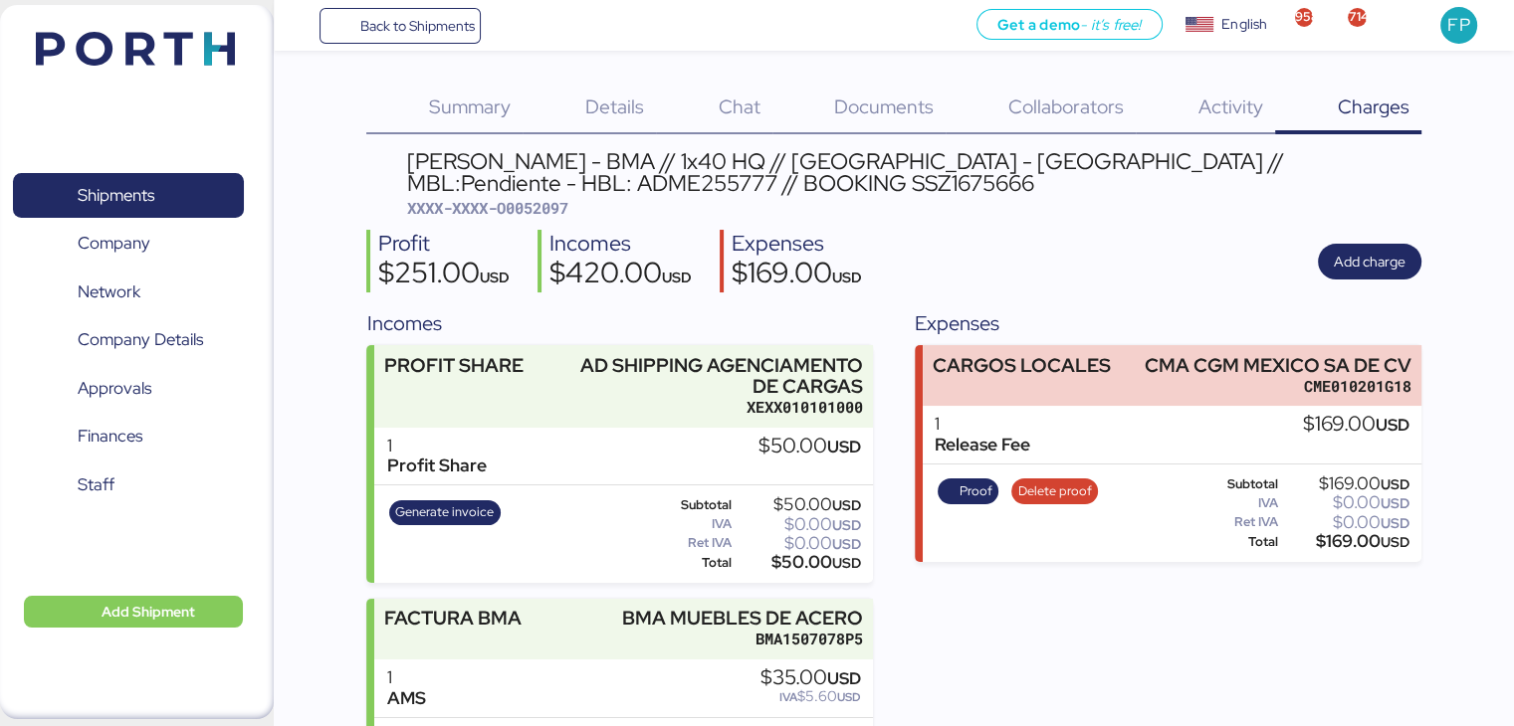
click at [555, 206] on span "XXXX-XXXX-O0052097" at bounding box center [487, 208] width 161 height 20
copy span "O0052097"
click at [166, 196] on span "Shipments" at bounding box center [128, 195] width 214 height 29
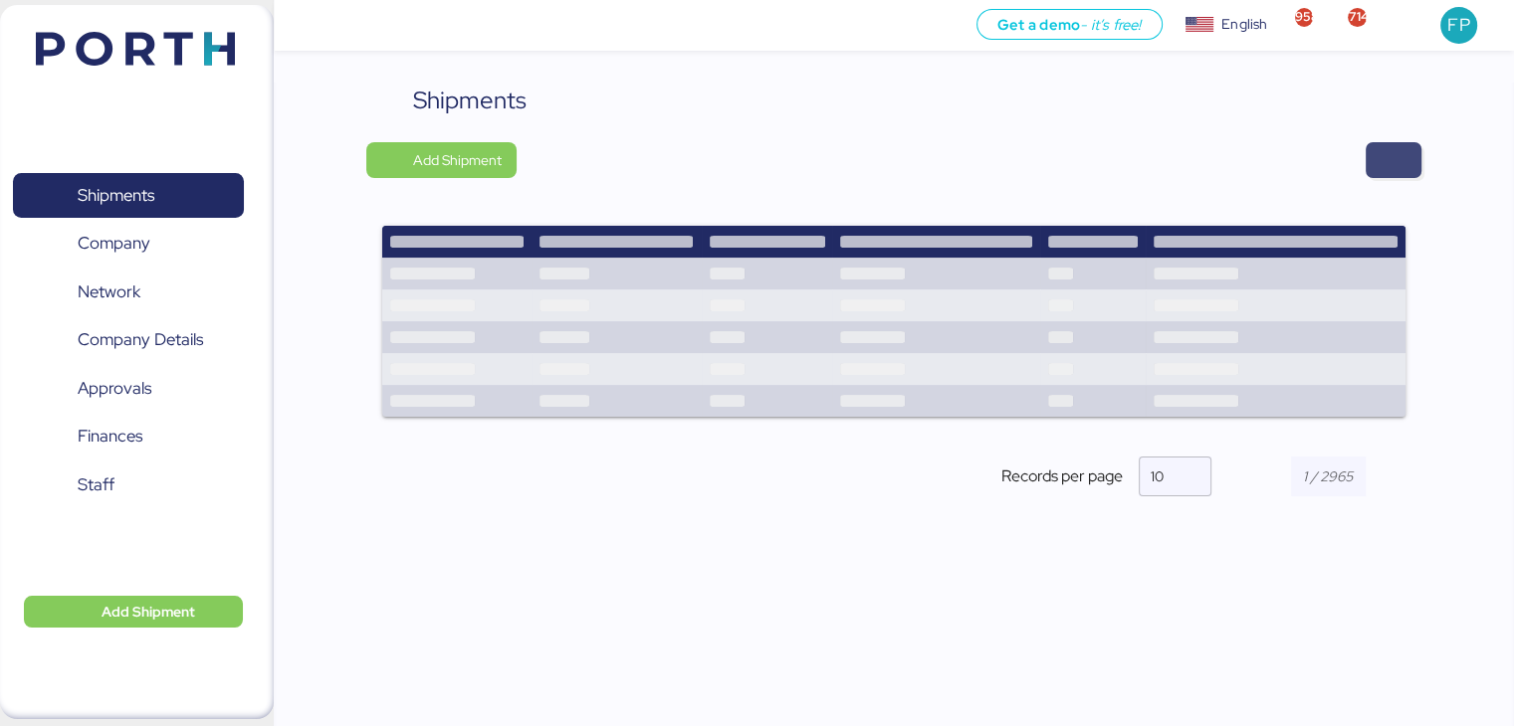
click at [1381, 150] on span "button" at bounding box center [1393, 160] width 24 height 28
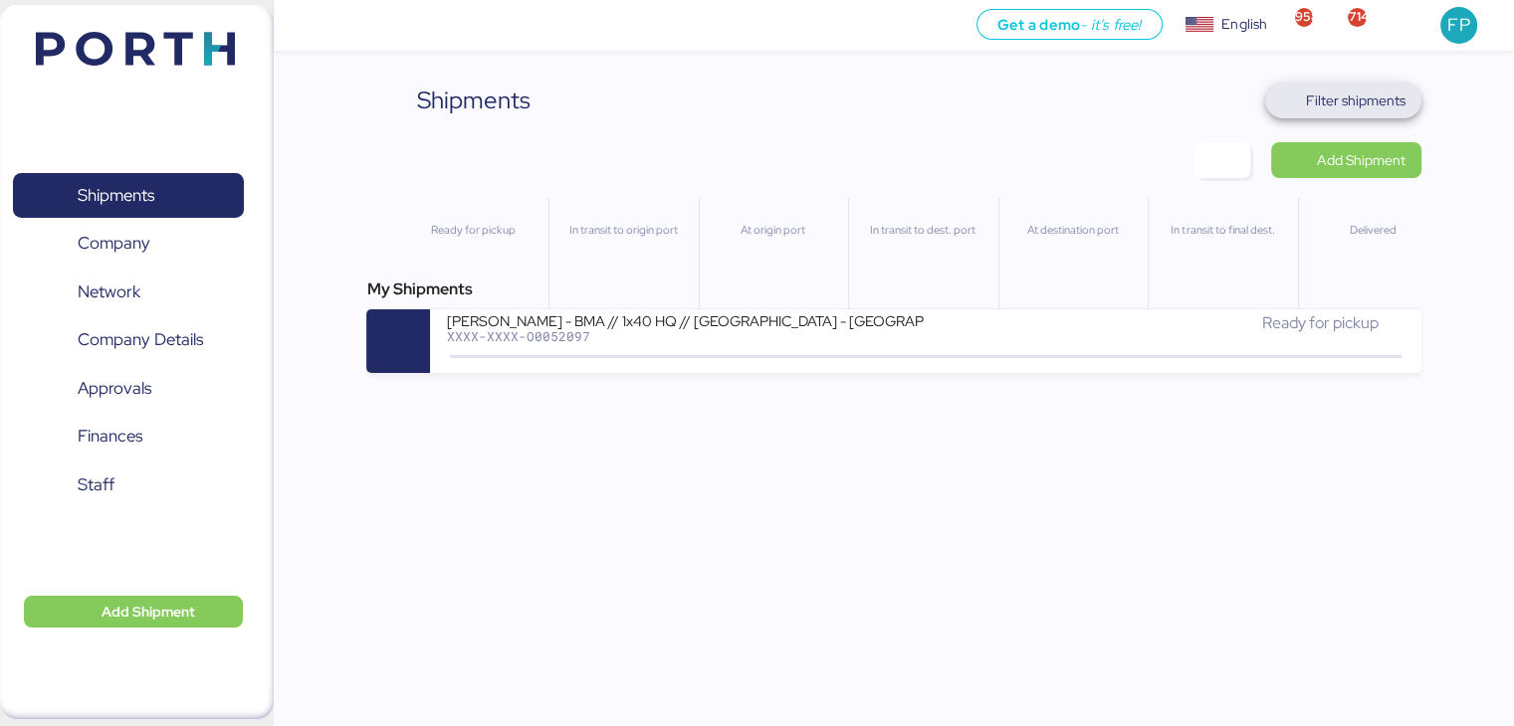
click at [1332, 91] on span "Filter shipments" at bounding box center [1356, 101] width 100 height 24
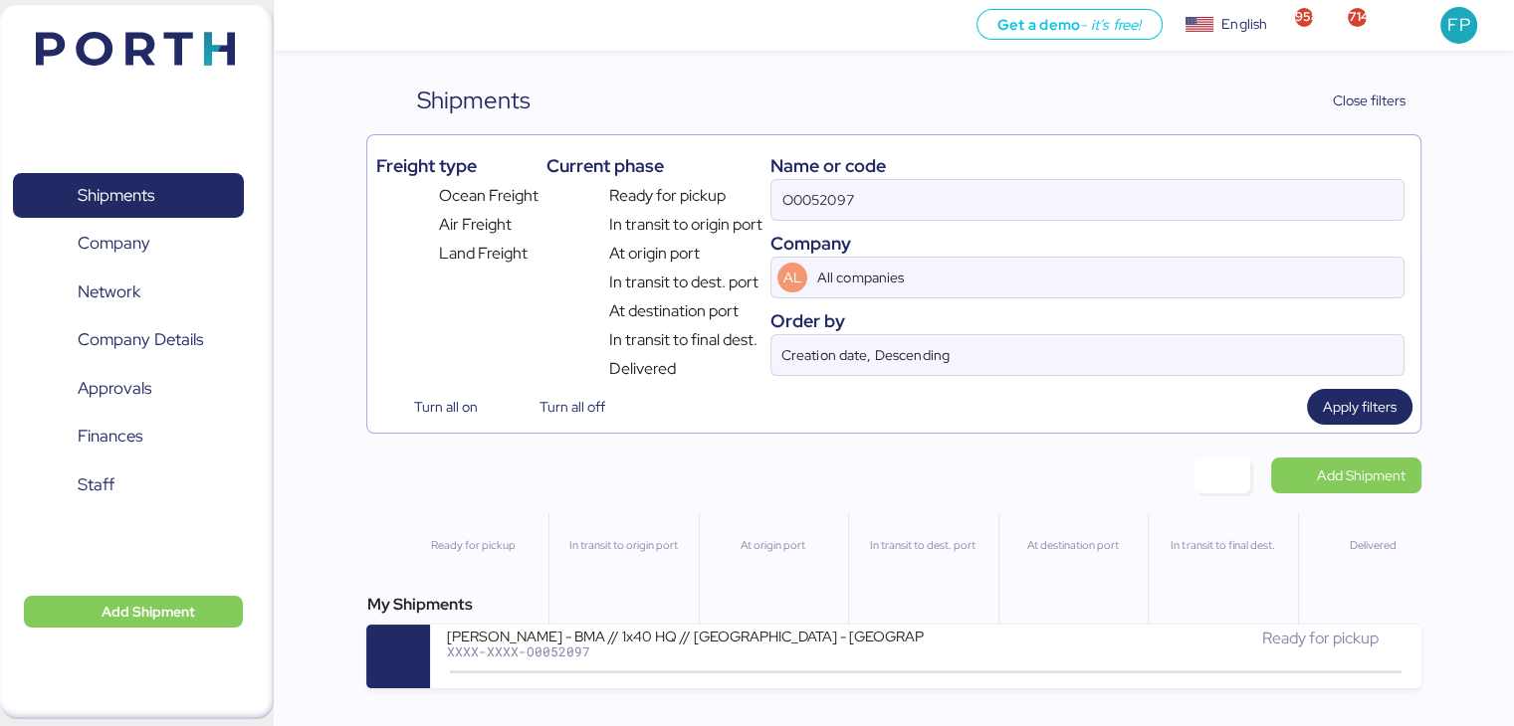
click at [765, 158] on div "Freight type Ocean Freight Air Freight Land Freight Current phase Ready for pic…" at bounding box center [893, 262] width 1036 height 238
click at [808, 199] on input "O0052097" at bounding box center [1086, 200] width 631 height 40
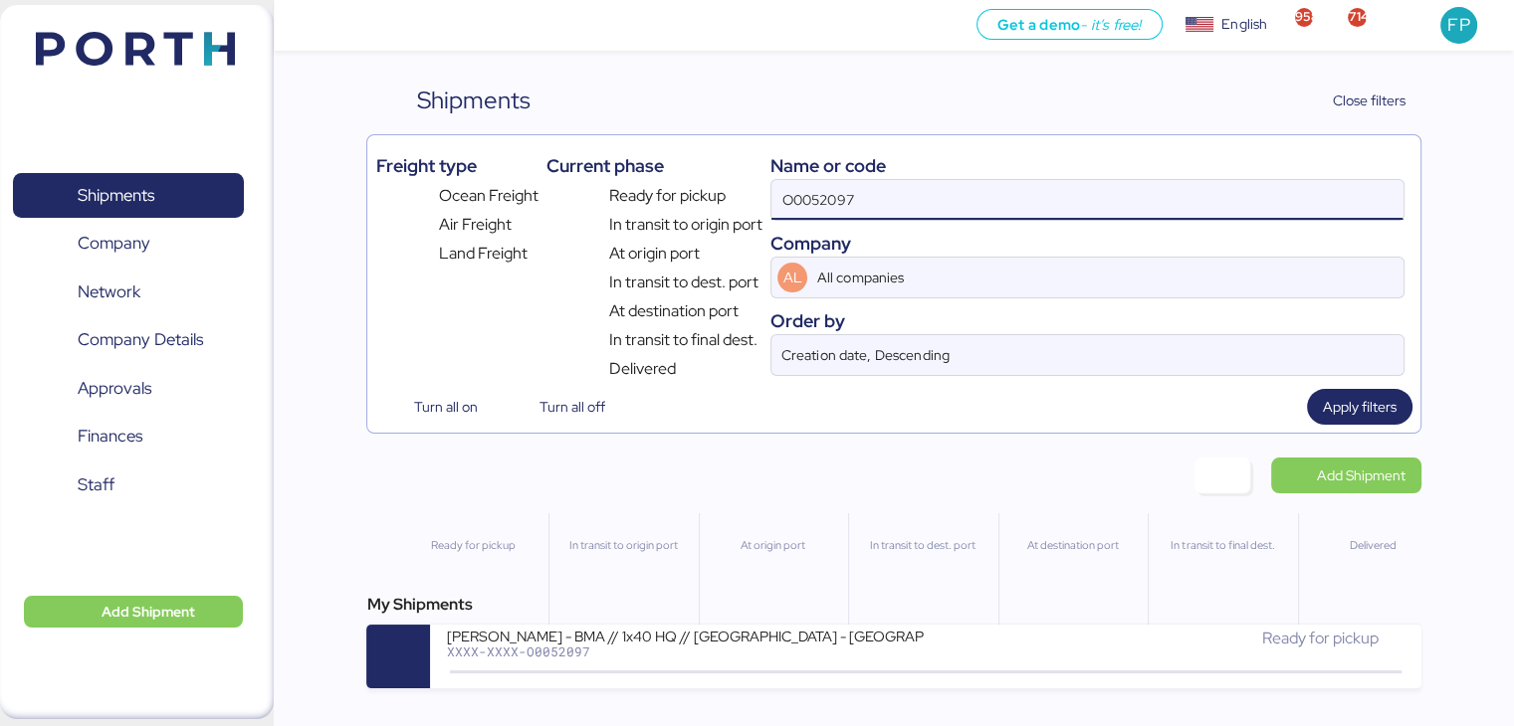
click at [808, 199] on input "O0052097" at bounding box center [1086, 200] width 631 height 40
paste input "70"
type input "O0052070"
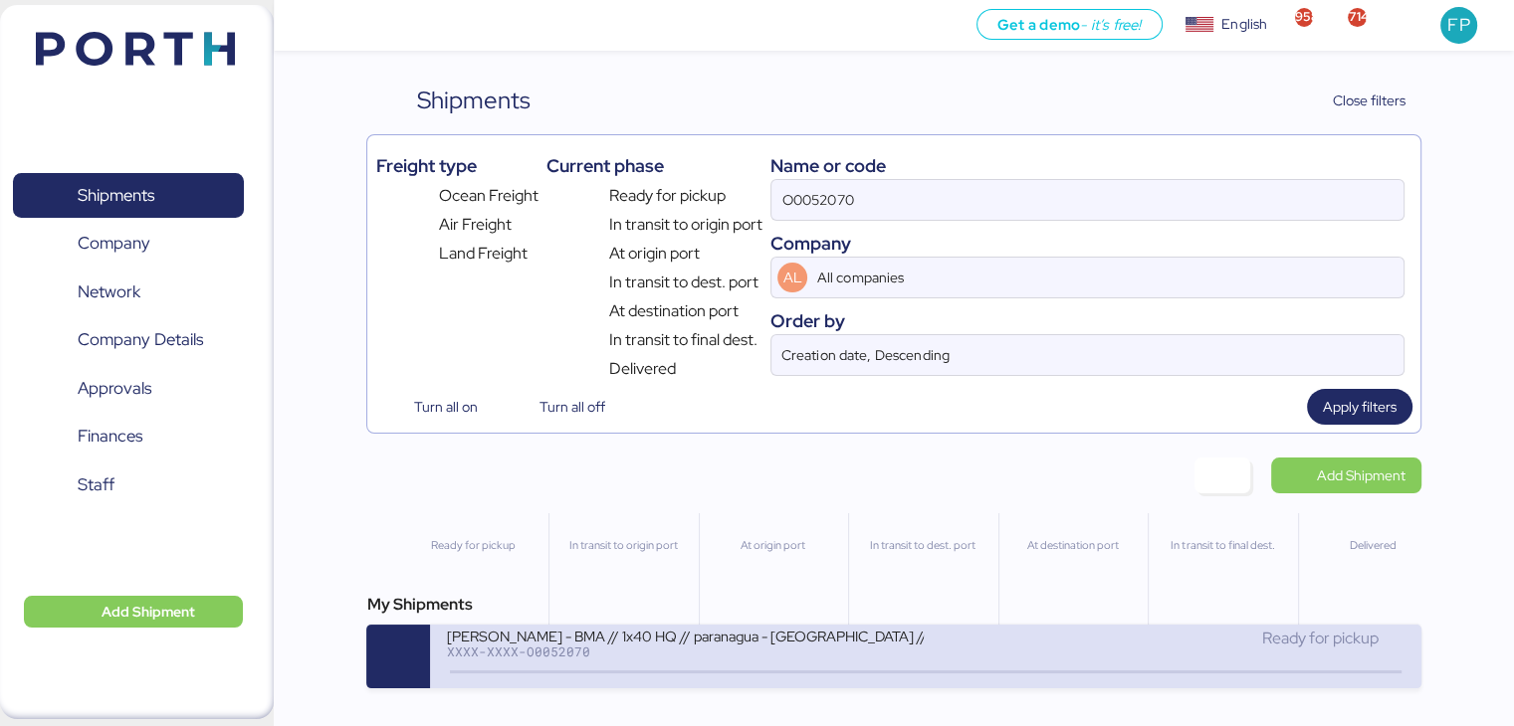
click at [740, 665] on div "BERTOLINI - BMA // 1x40 HQ // paranagua - Veracruz // MBL: SSZ1671810 - HBL: AD…" at bounding box center [686, 648] width 480 height 43
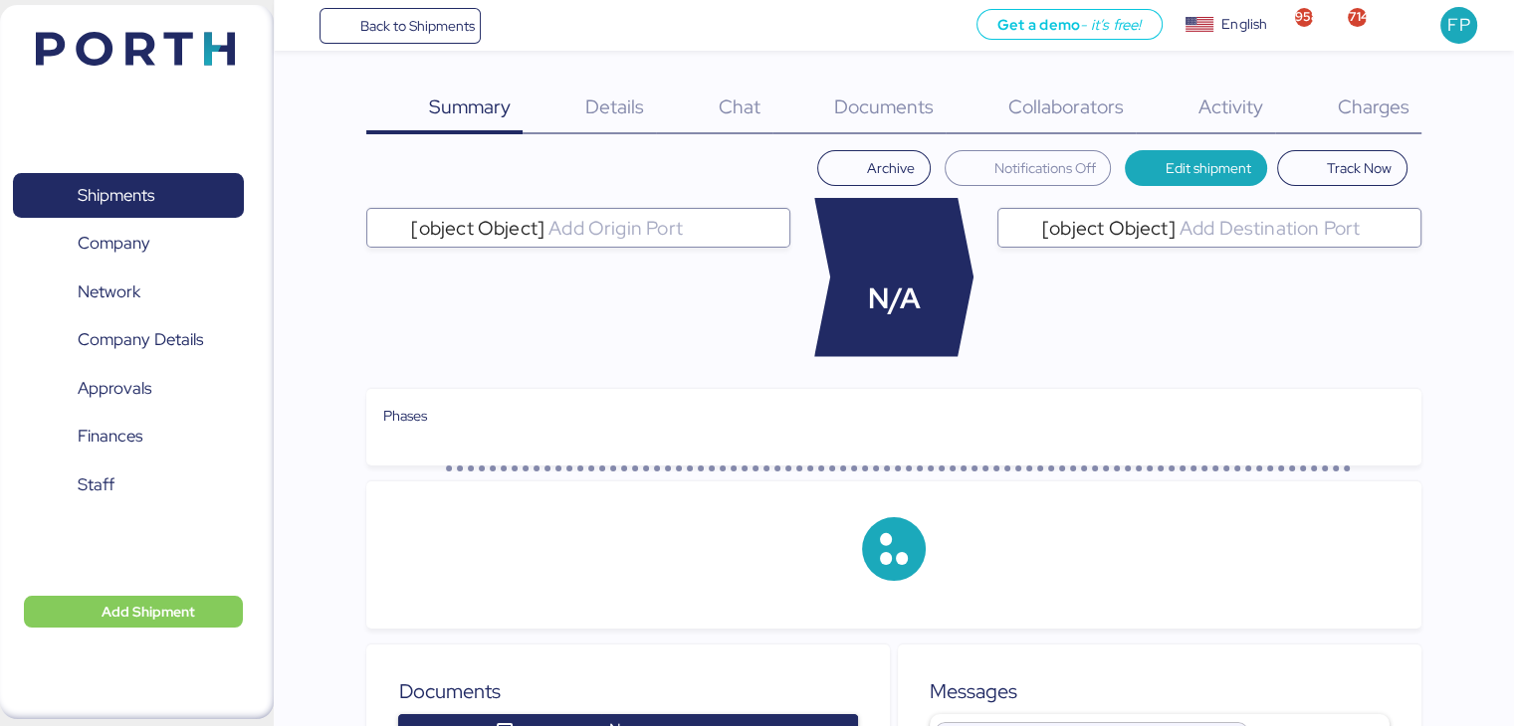
click at [1350, 120] on div "Charges 0" at bounding box center [1348, 109] width 146 height 52
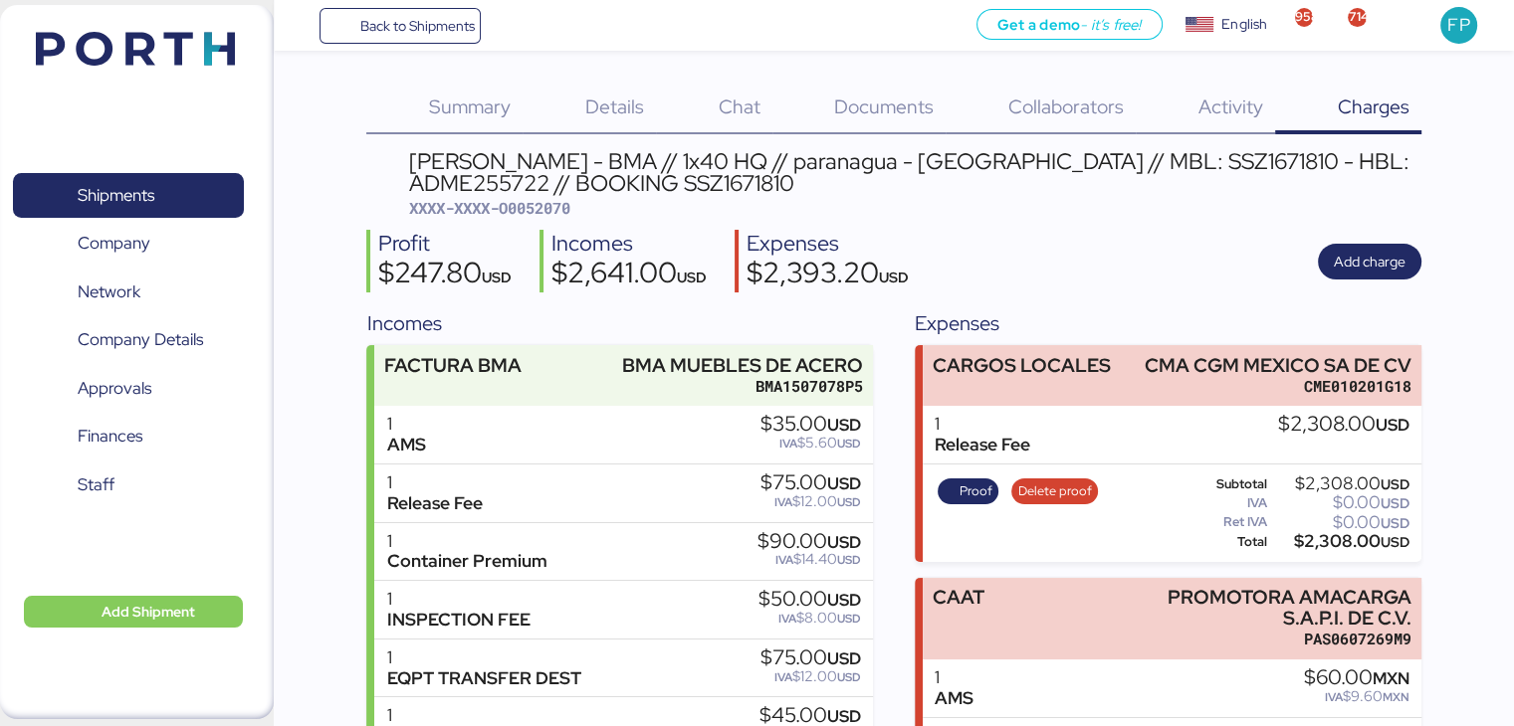
click at [557, 212] on span "XXXX-XXXX-O0052070" at bounding box center [489, 208] width 161 height 20
copy span "O0052070"
click at [1333, 535] on div "$2,308.00 USD" at bounding box center [1340, 541] width 138 height 15
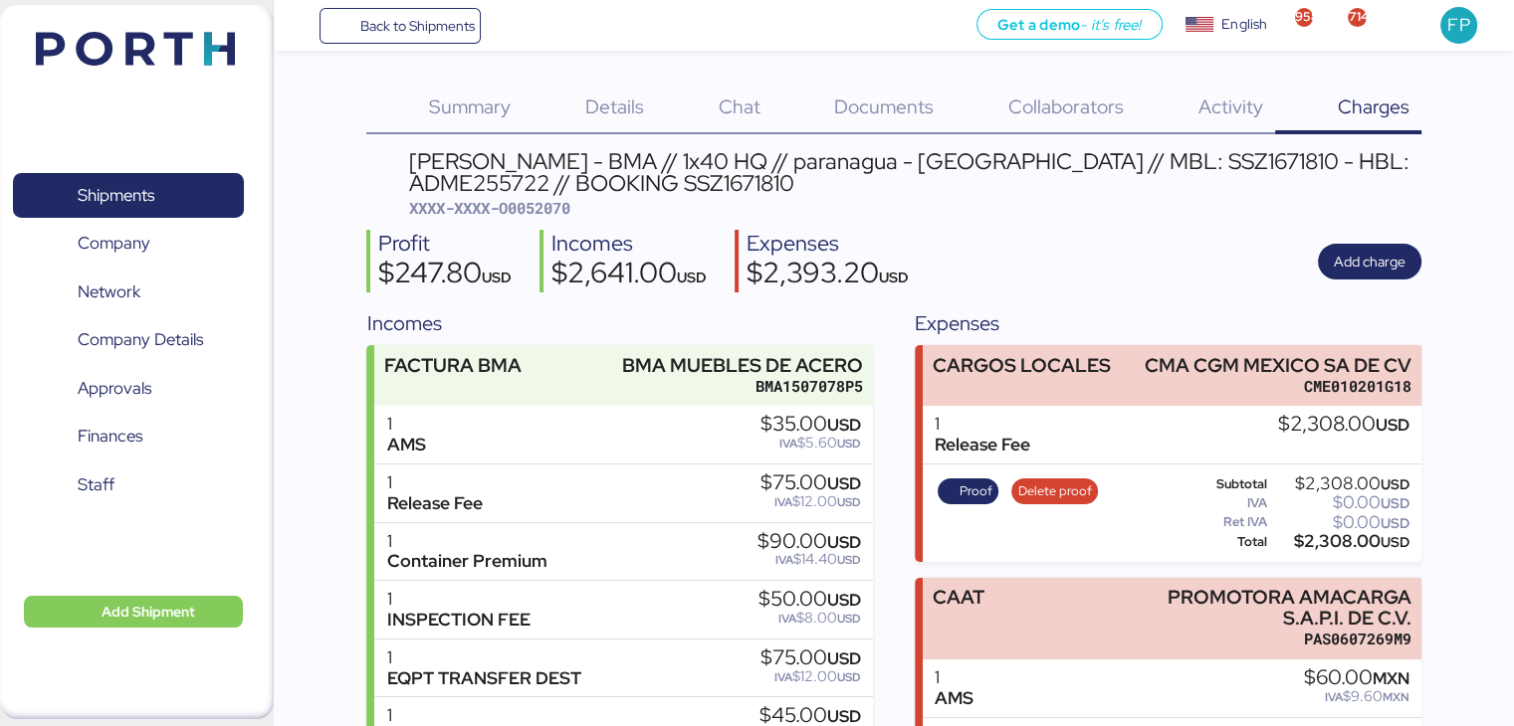
copy div "2,308.00"
click at [966, 502] on span "Proof" at bounding box center [975, 492] width 33 height 22
drag, startPoint x: 966, startPoint y: 502, endPoint x: 133, endPoint y: 192, distance: 888.6
click at [133, 192] on span "Shipments" at bounding box center [116, 195] width 77 height 29
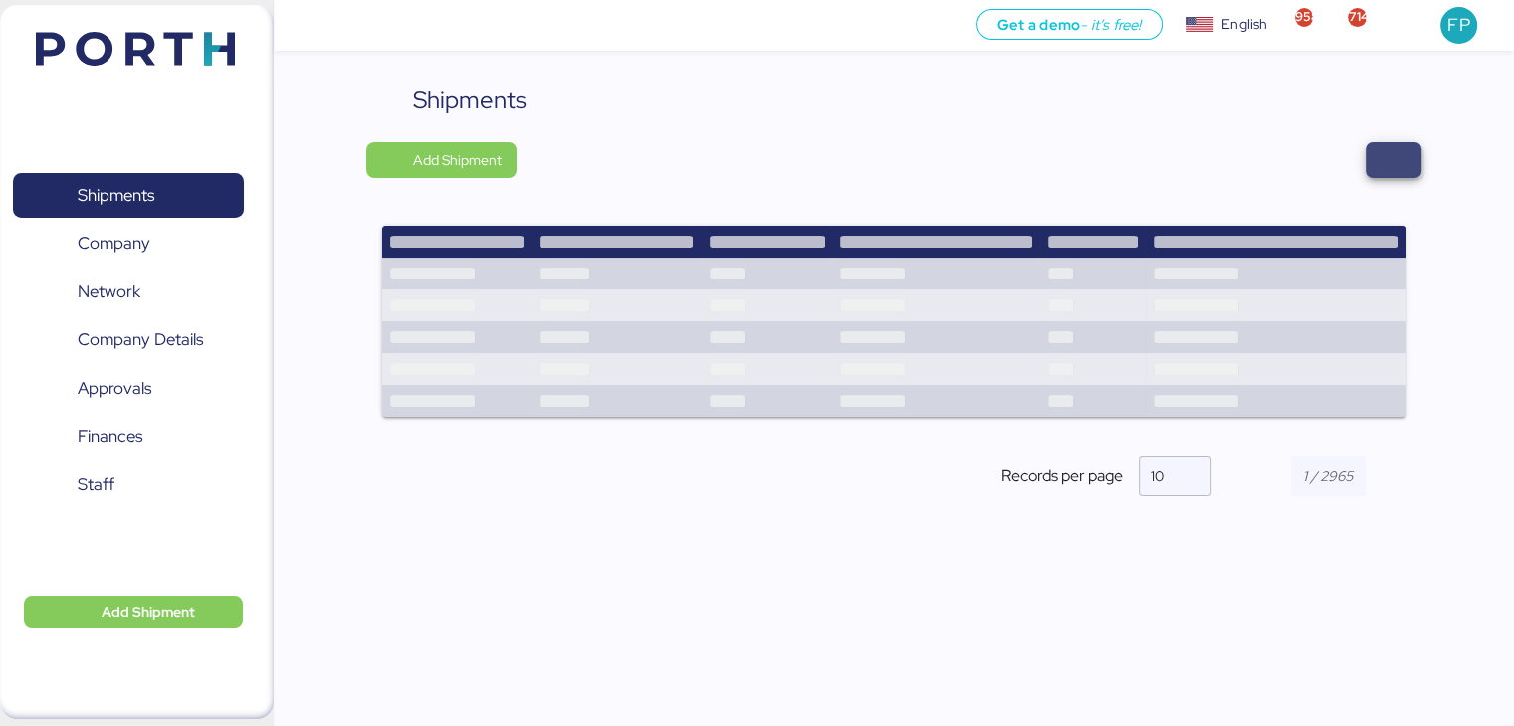
click at [1401, 147] on span "button" at bounding box center [1393, 160] width 24 height 28
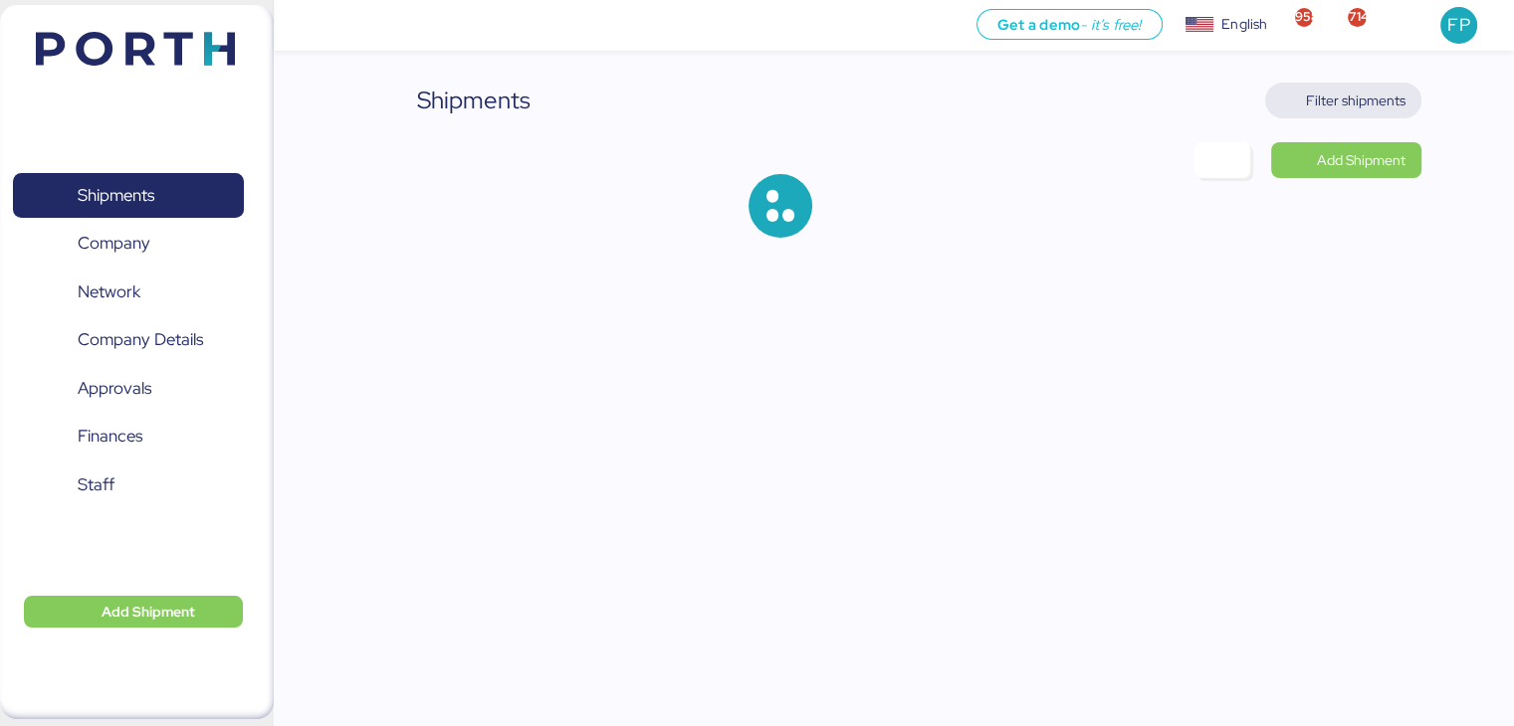
click at [1373, 100] on span "Filter shipments" at bounding box center [1356, 101] width 100 height 24
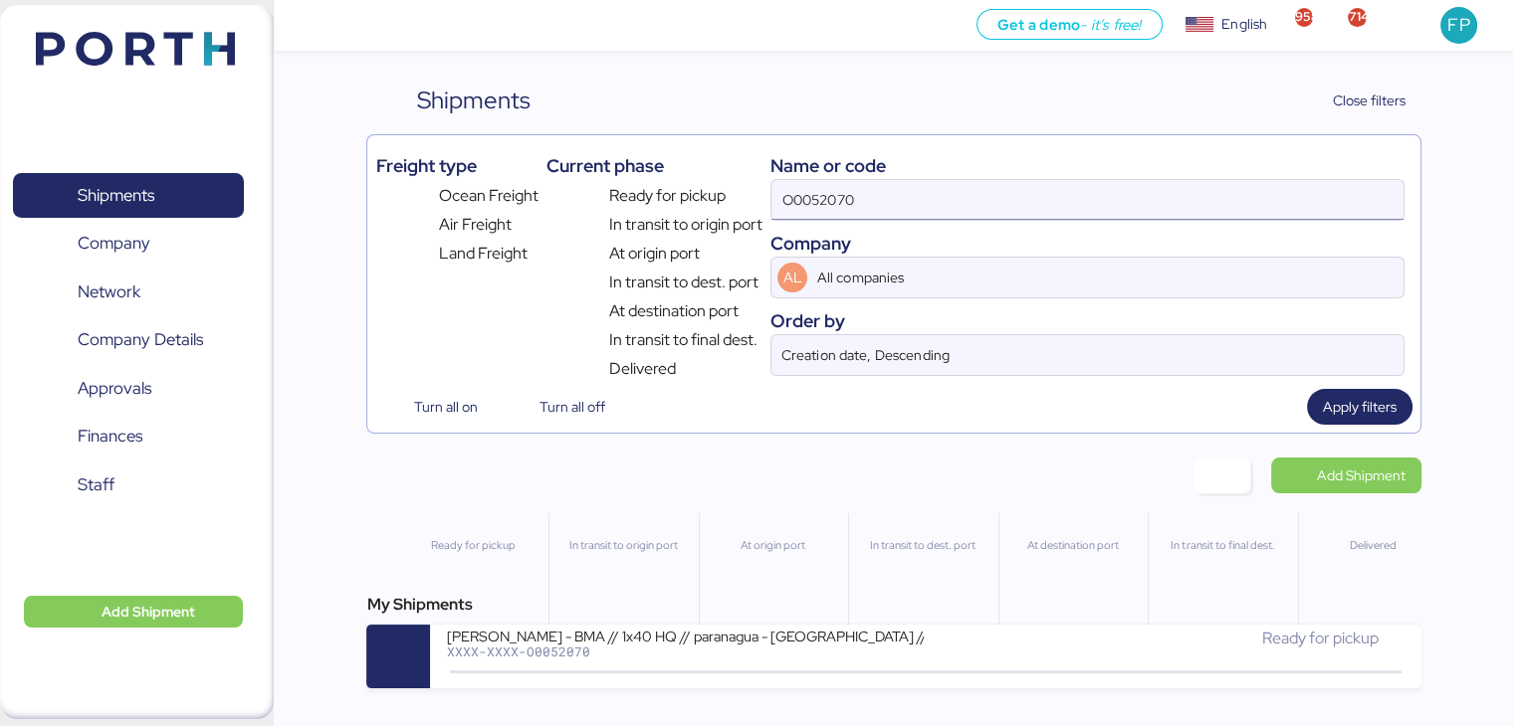
click at [818, 204] on input "O0052070" at bounding box center [1086, 200] width 631 height 40
paste input "102"
type input "O0052102"
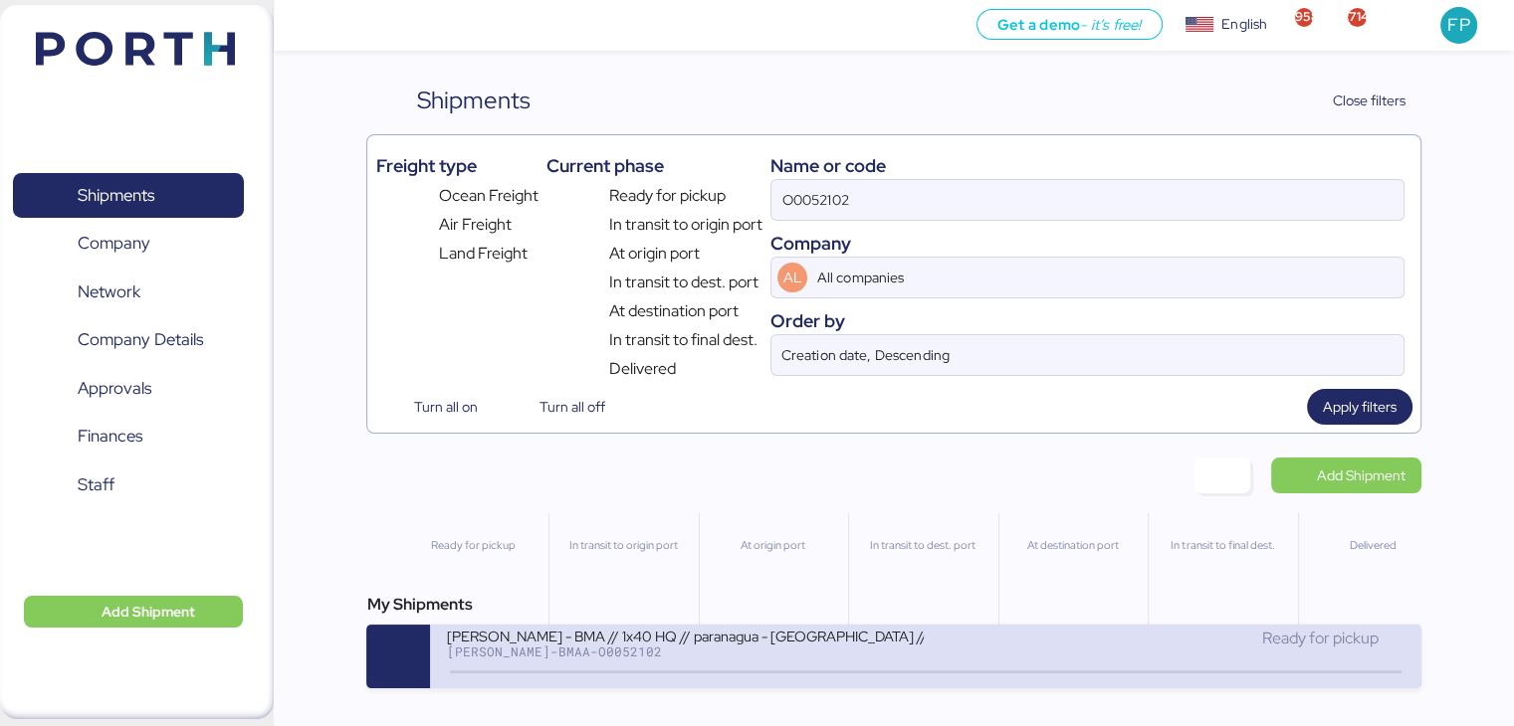
click at [664, 644] on div "BERTOLINI - BMA // 1x40 HQ // paranagua - Veracruz // MBL: PENDIENTE- HBL: ADME…" at bounding box center [685, 635] width 478 height 17
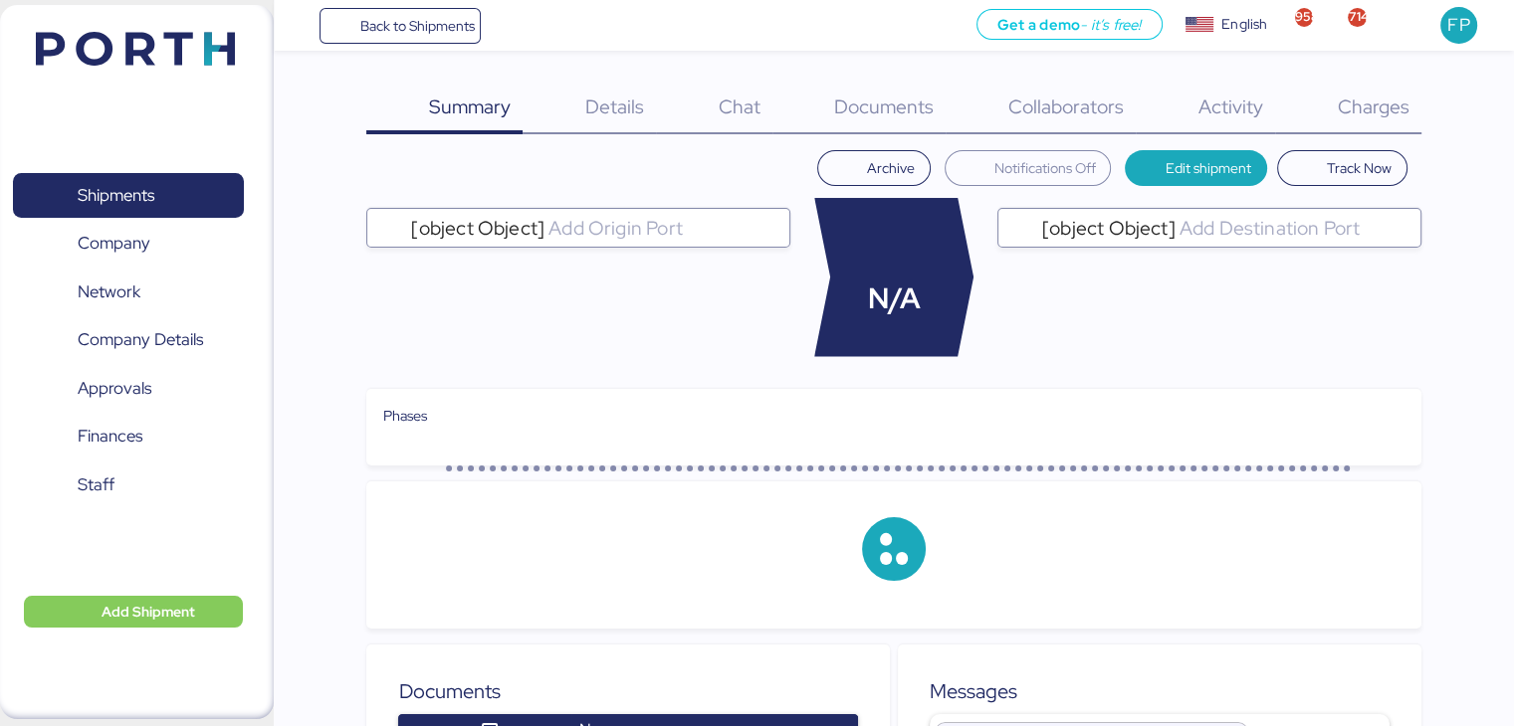
click at [1354, 118] on div "Charges 0" at bounding box center [1348, 109] width 146 height 52
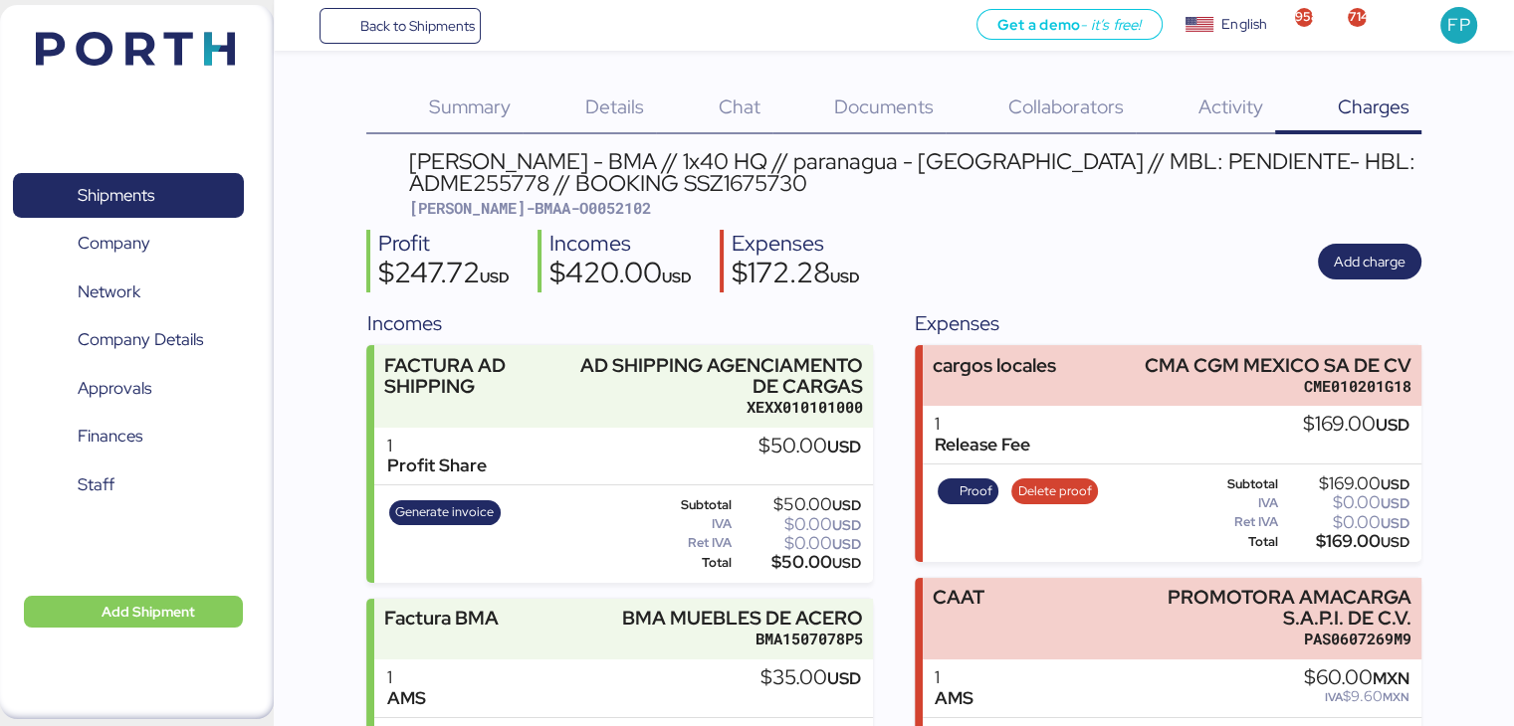
click at [561, 208] on span "BERT-BMAA-O0052102" at bounding box center [530, 208] width 242 height 20
copy span "O0052102"
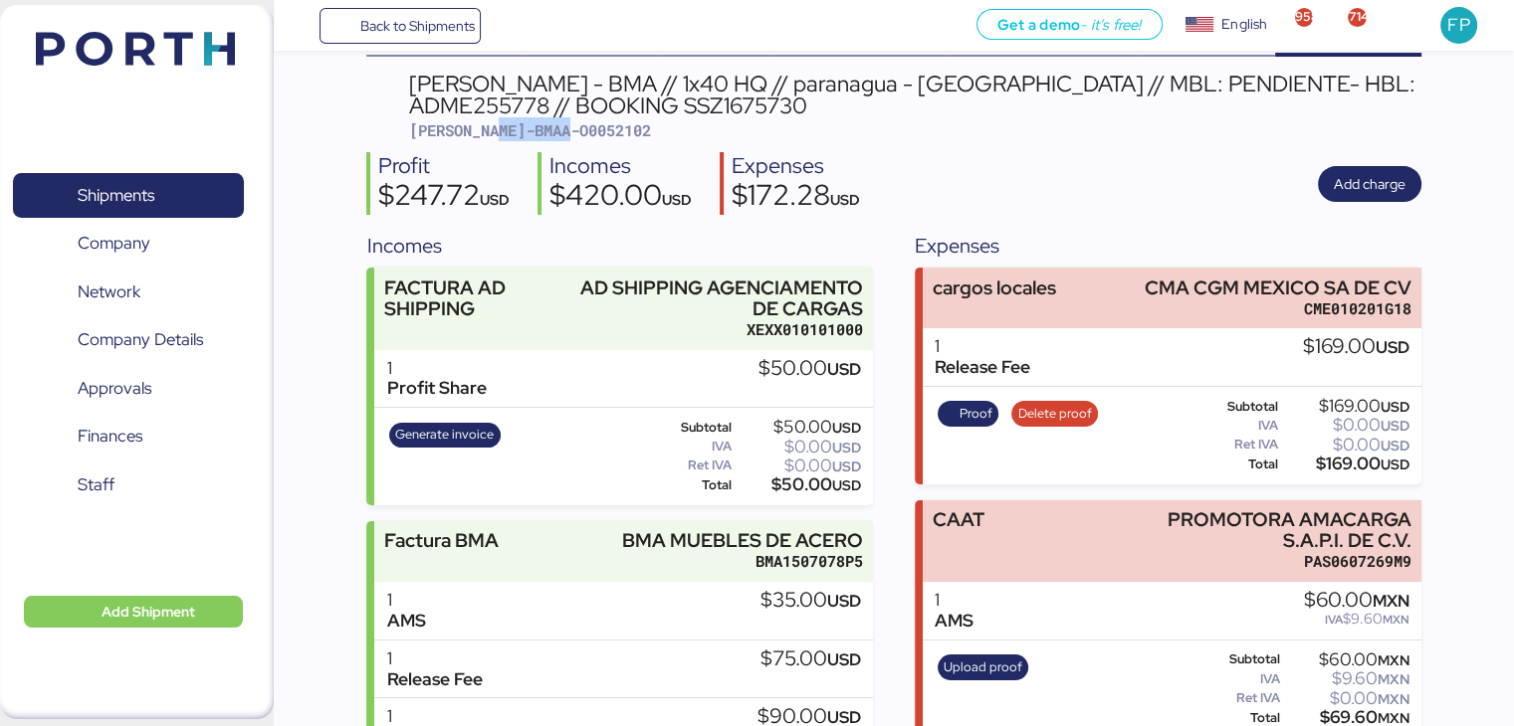
scroll to position [54, 0]
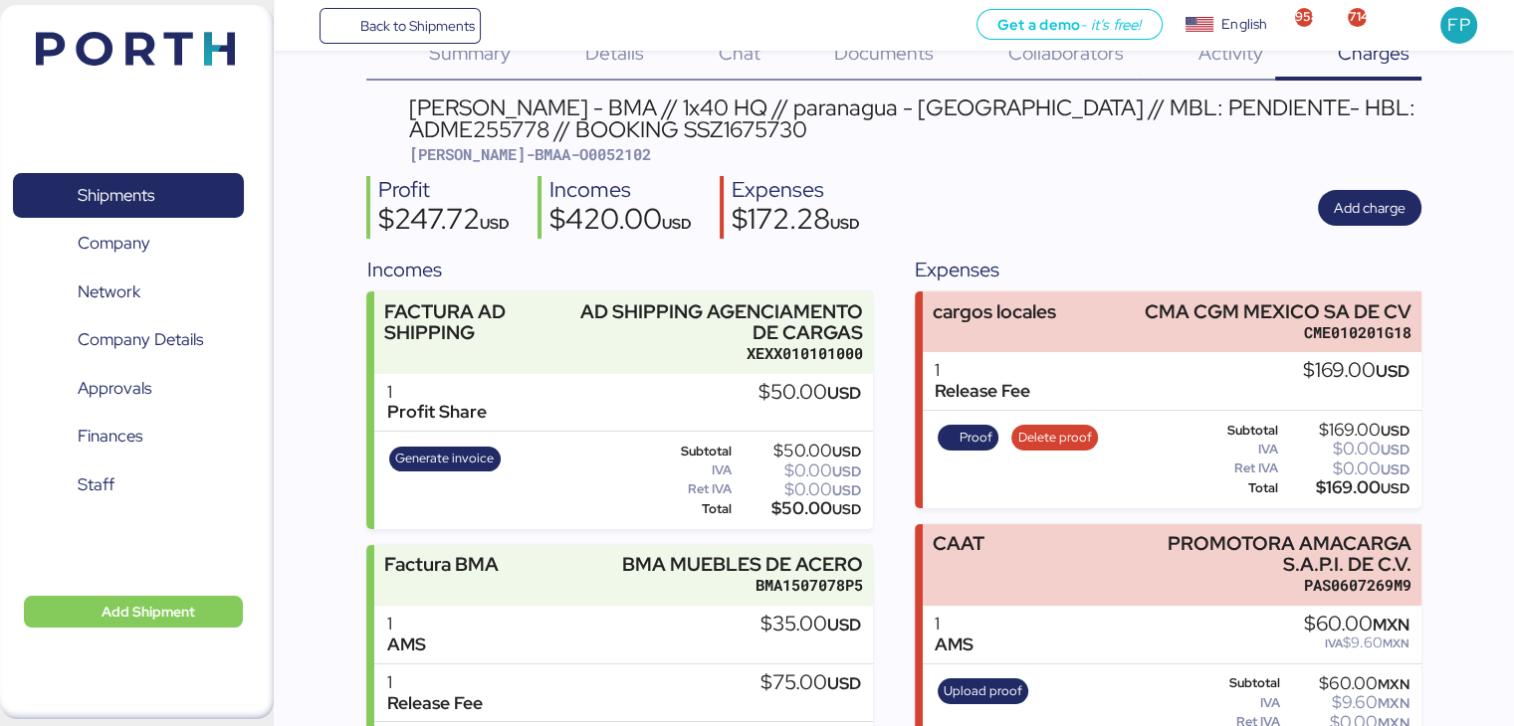
click at [1331, 471] on div "$0.00 USD" at bounding box center [1345, 469] width 127 height 15
click at [1336, 485] on div "$169.00 USD" at bounding box center [1345, 488] width 127 height 15
copy div "169.00"
click at [985, 437] on span "Proof" at bounding box center [975, 438] width 33 height 22
